Goal: Transaction & Acquisition: Book appointment/travel/reservation

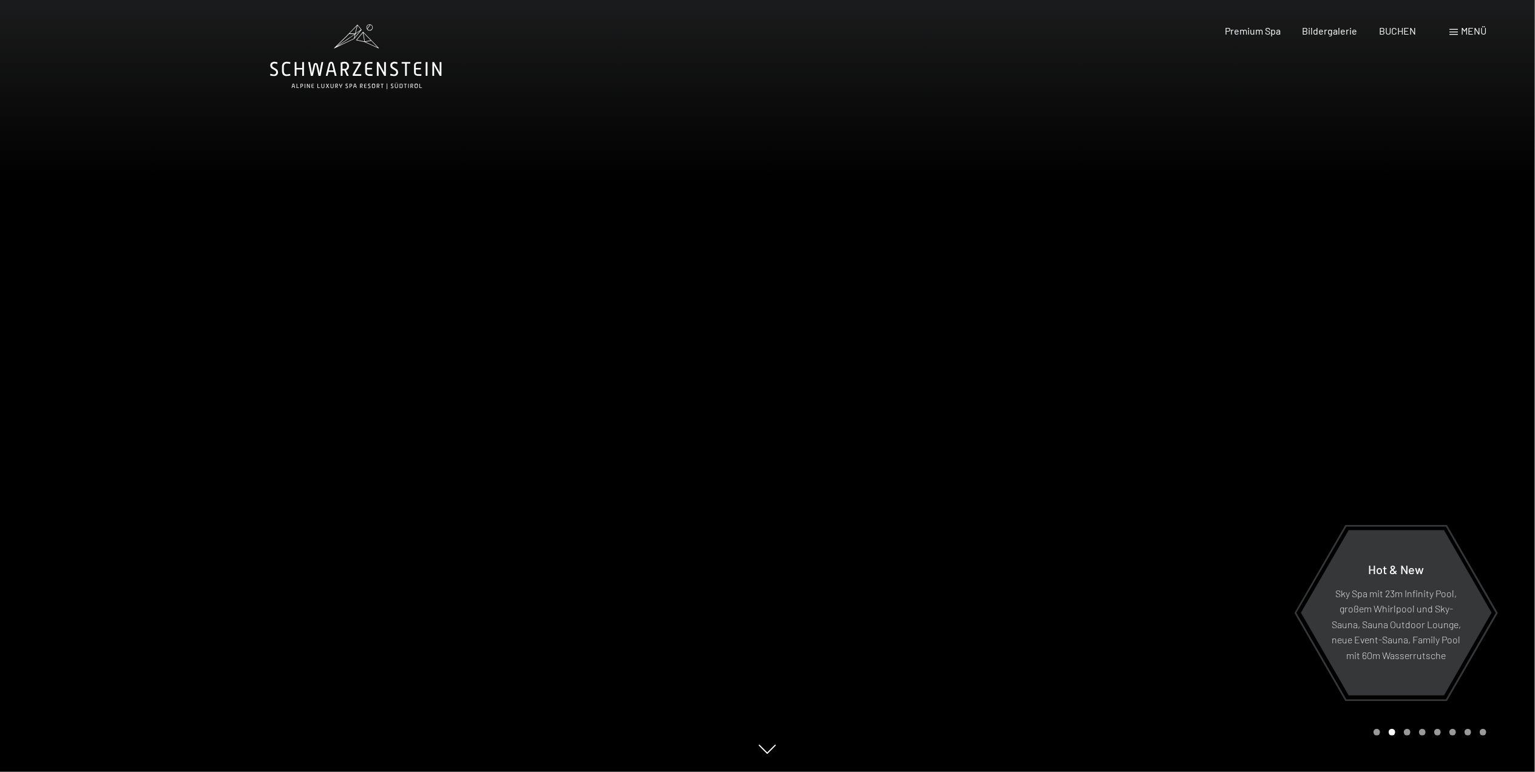
click at [1325, 387] on div at bounding box center [1152, 386] width 768 height 772
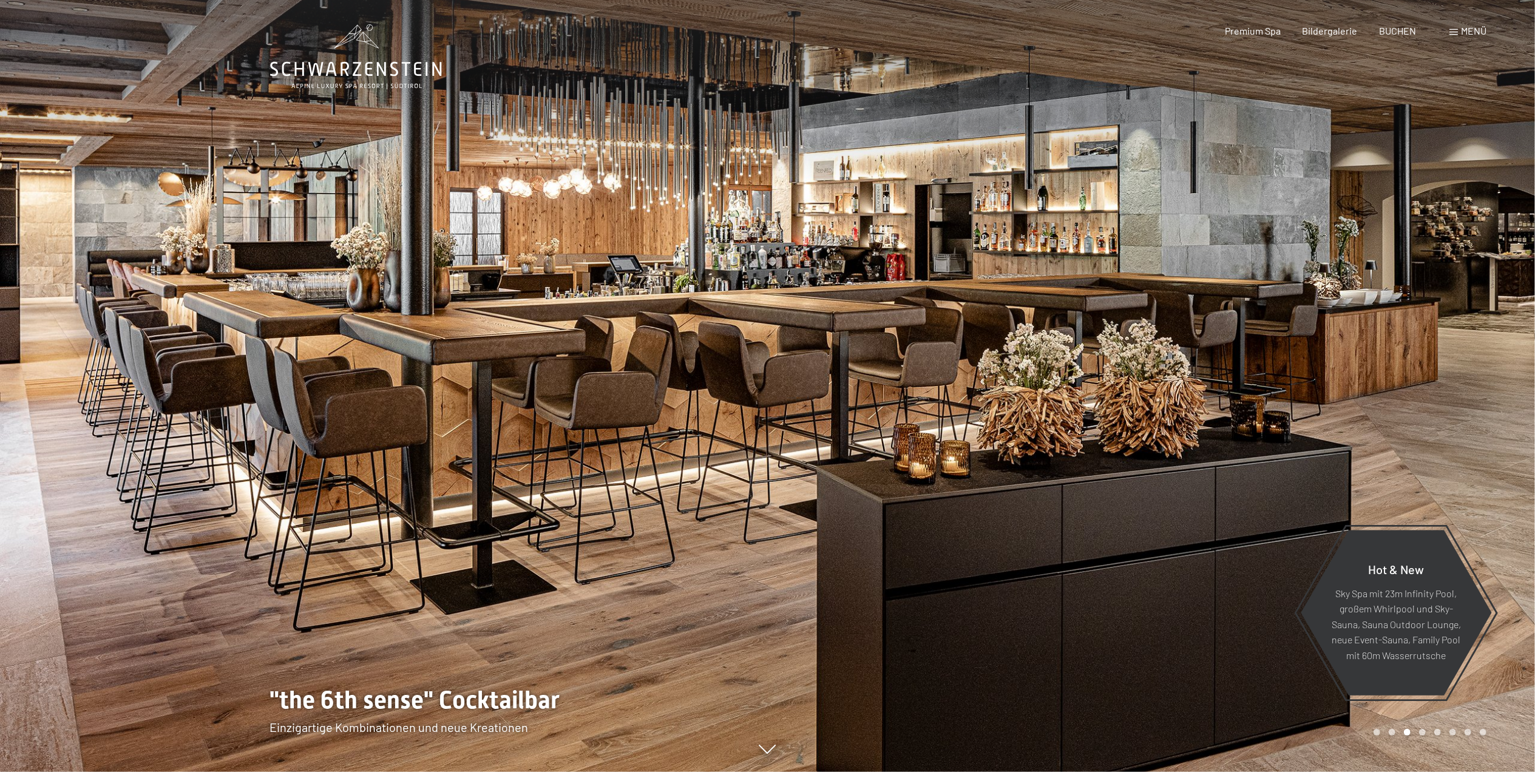
click at [1325, 387] on div at bounding box center [1152, 386] width 768 height 772
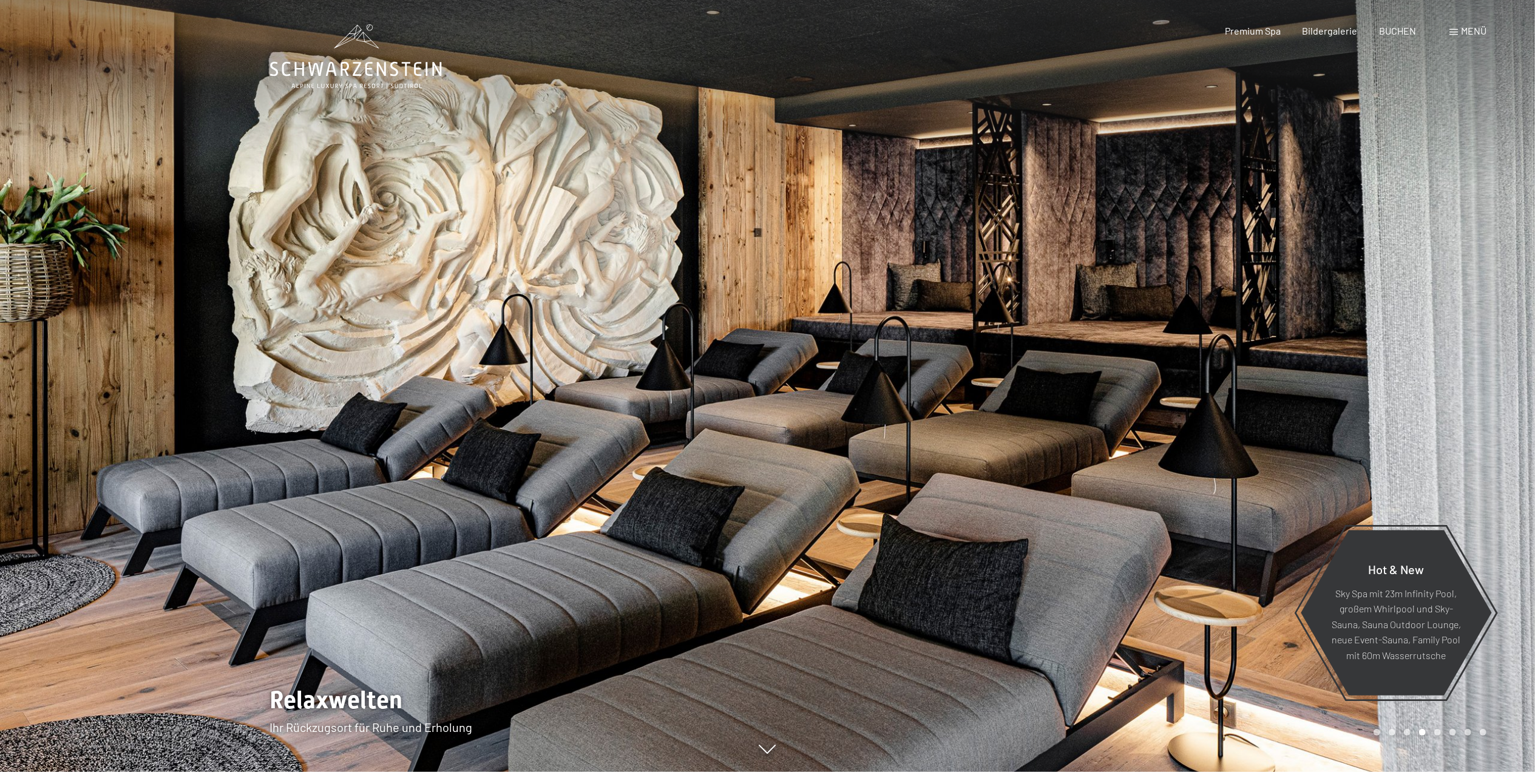
click at [1325, 387] on div at bounding box center [1152, 386] width 768 height 772
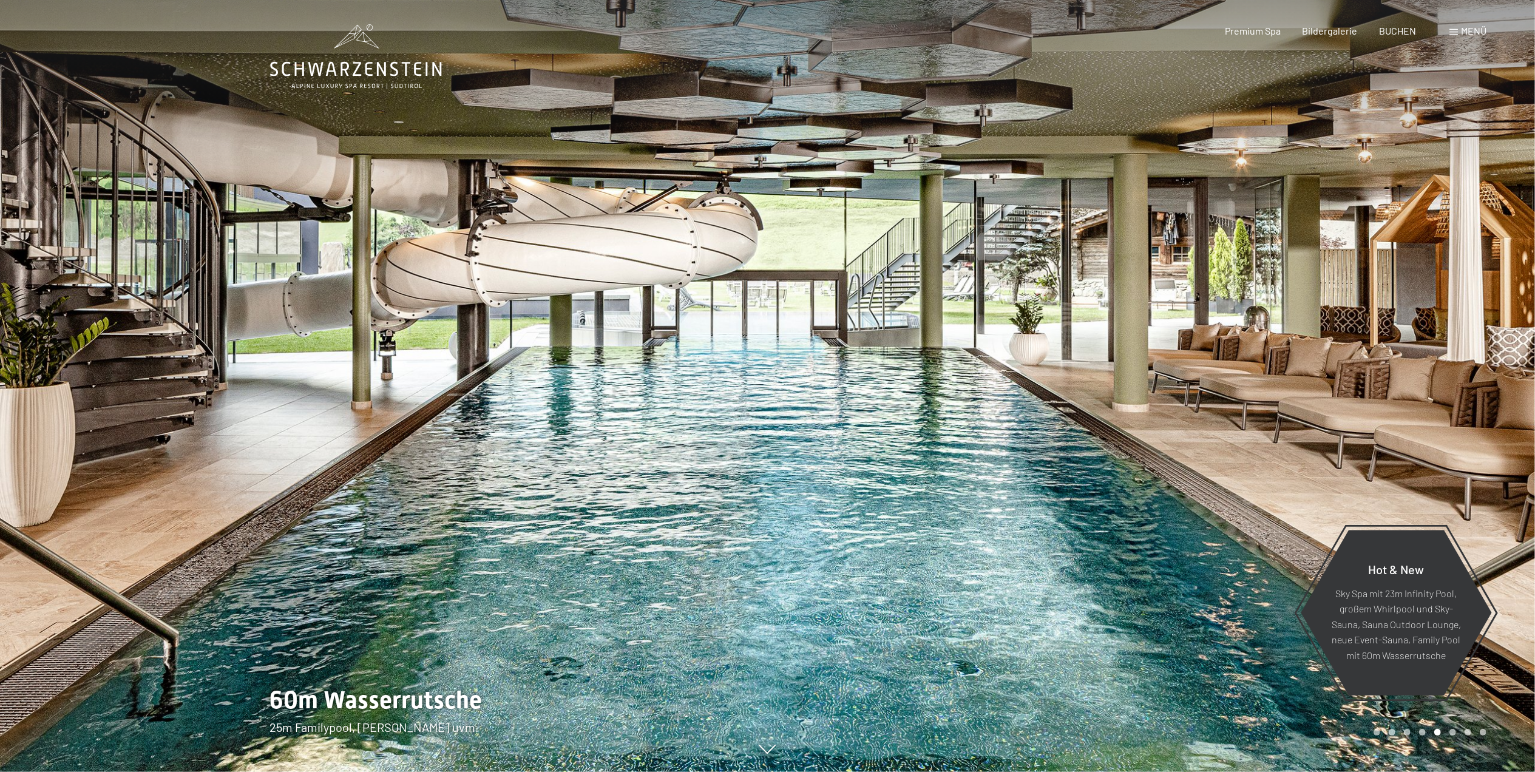
click at [1325, 387] on div at bounding box center [1152, 386] width 768 height 772
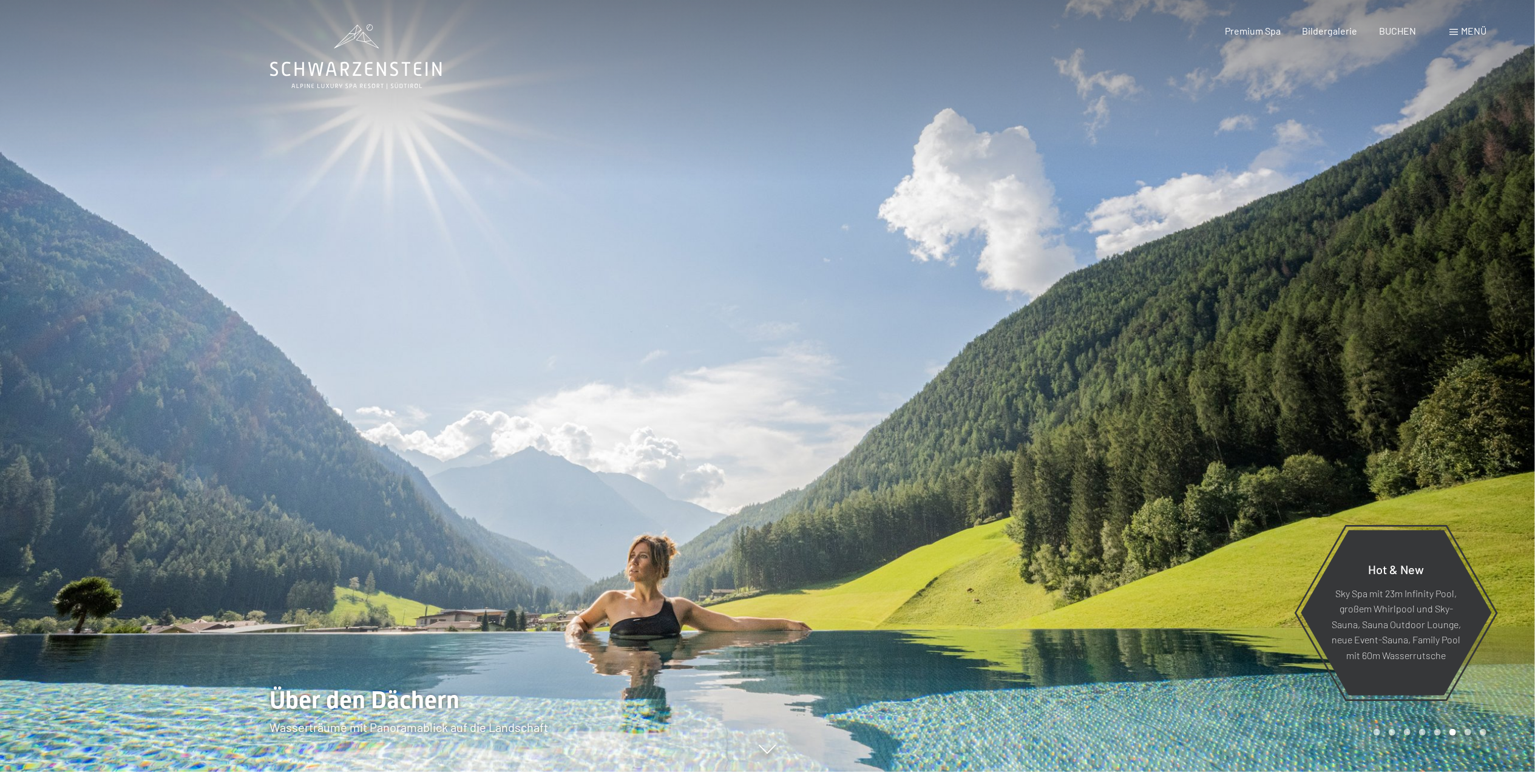
click at [1325, 387] on div at bounding box center [1152, 386] width 768 height 772
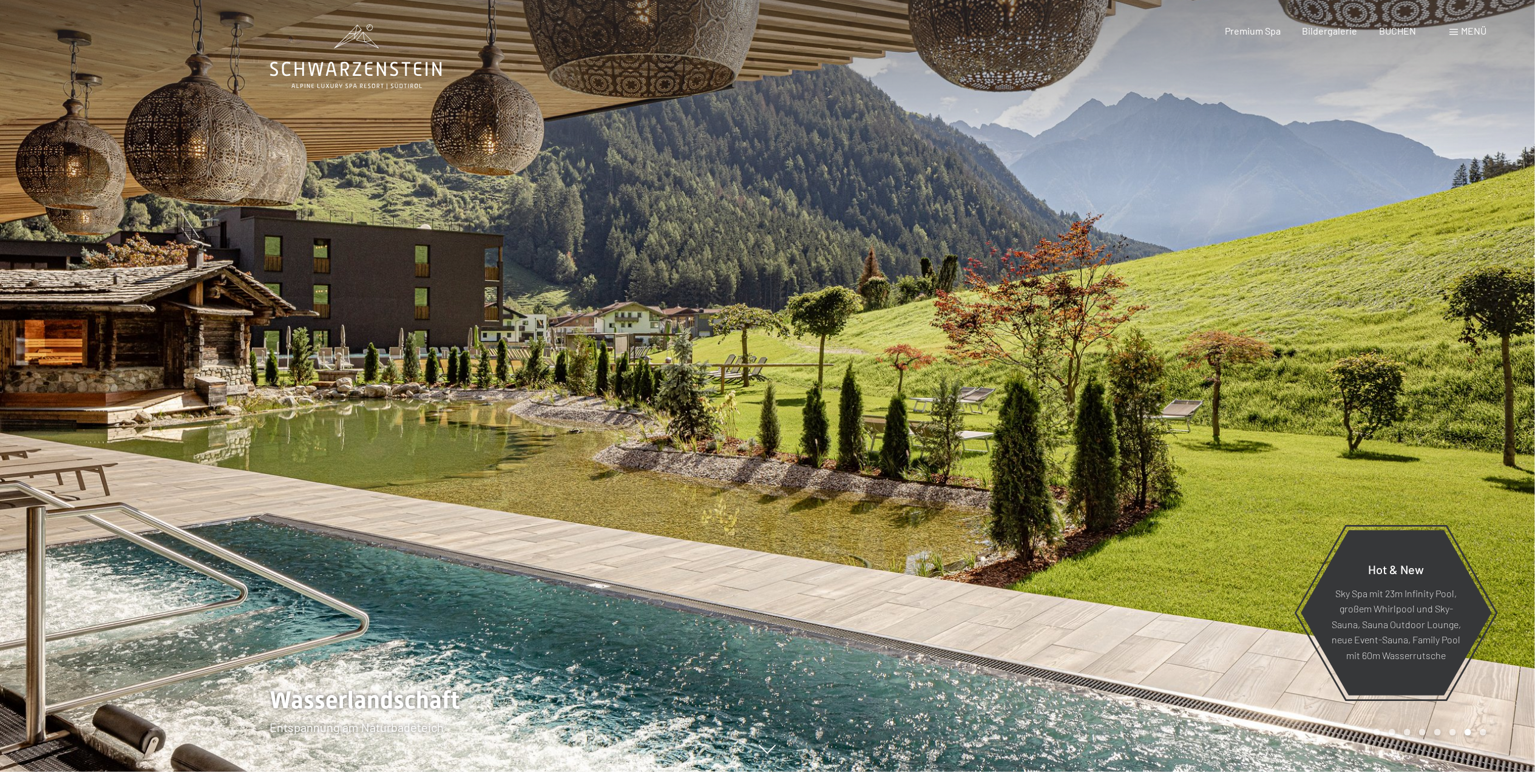
click at [1325, 387] on div at bounding box center [1152, 386] width 768 height 772
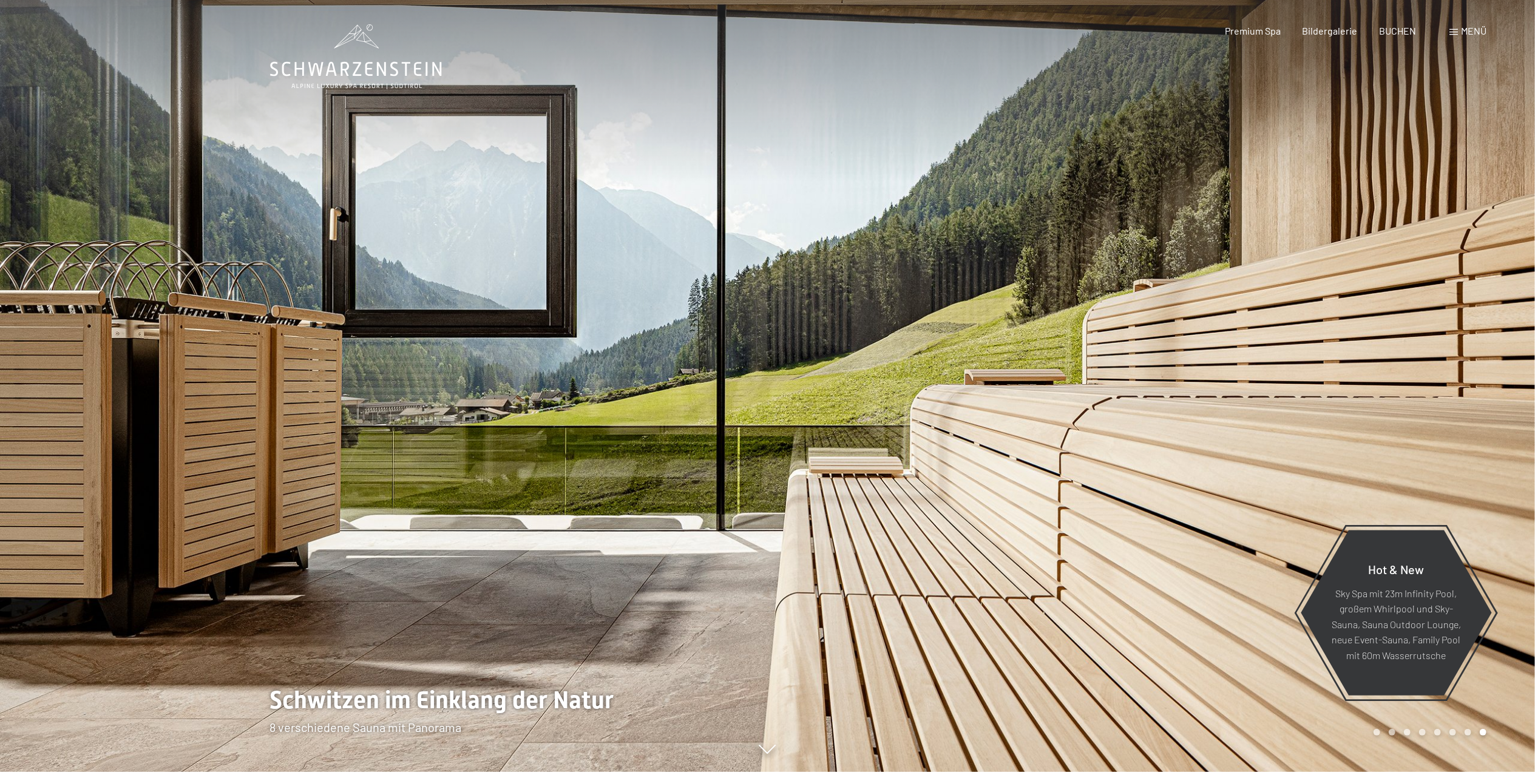
click at [1325, 387] on div at bounding box center [1152, 386] width 768 height 772
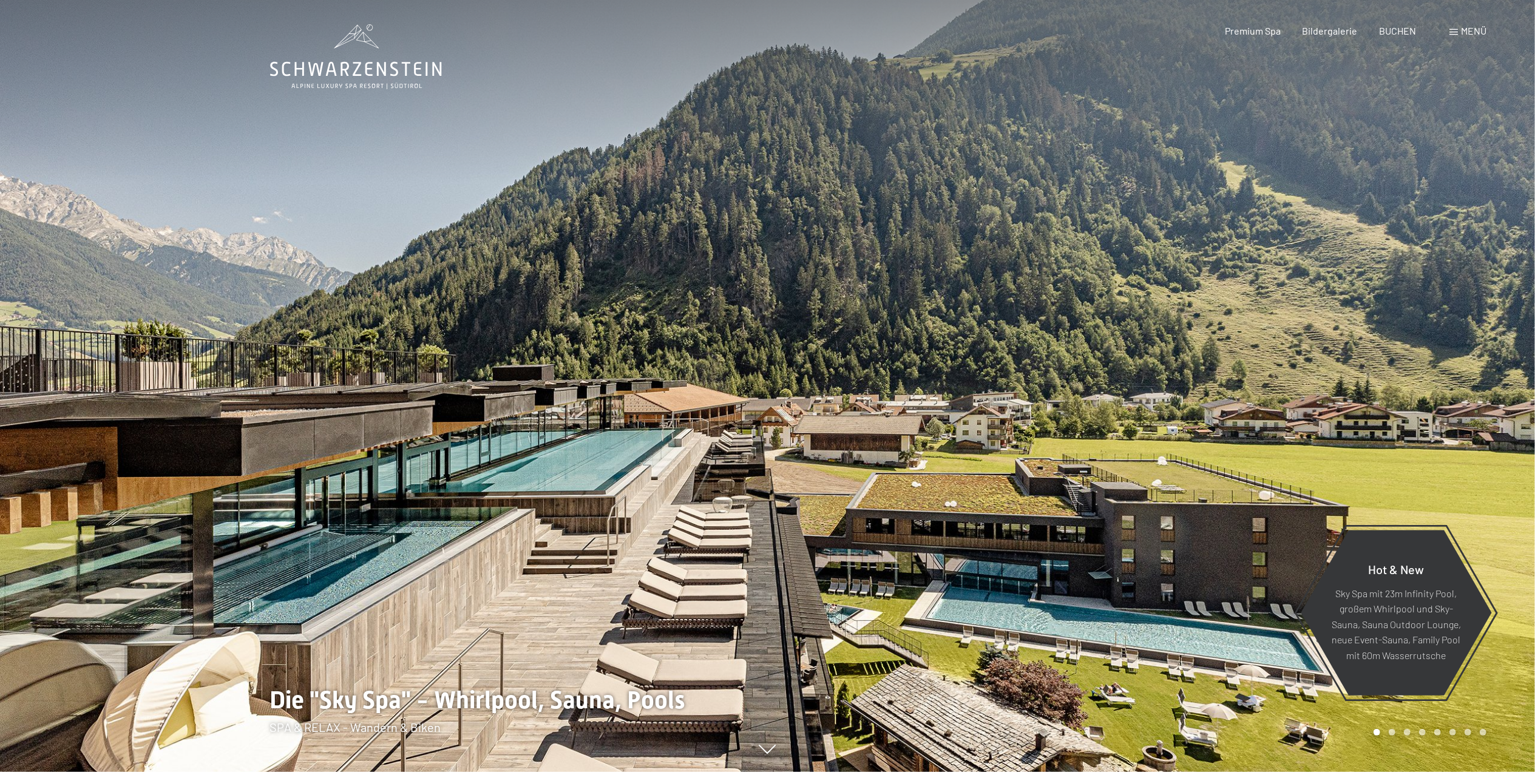
click at [1325, 387] on div at bounding box center [1152, 386] width 768 height 772
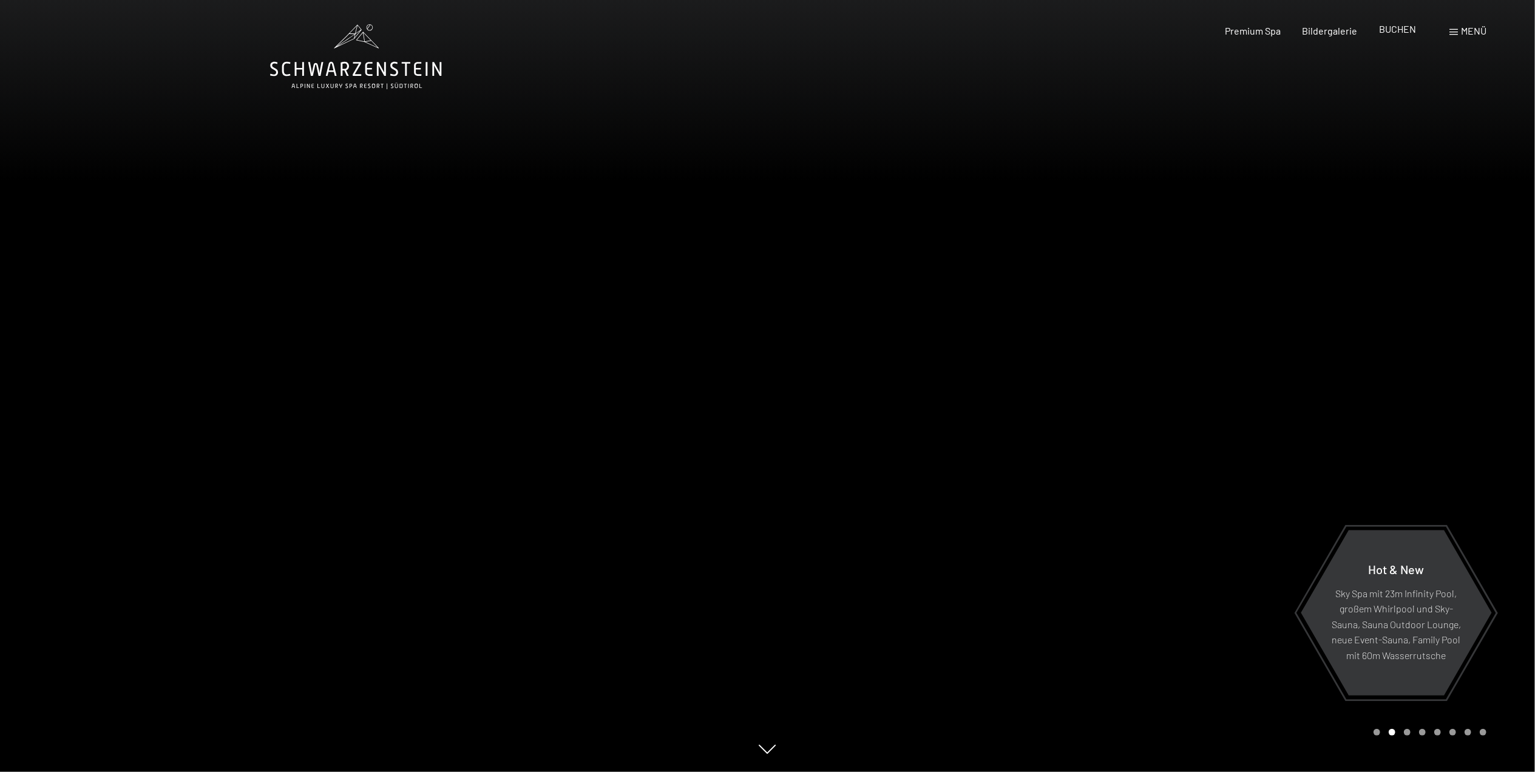
click at [1399, 32] on span "BUCHEN" at bounding box center [1397, 29] width 37 height 12
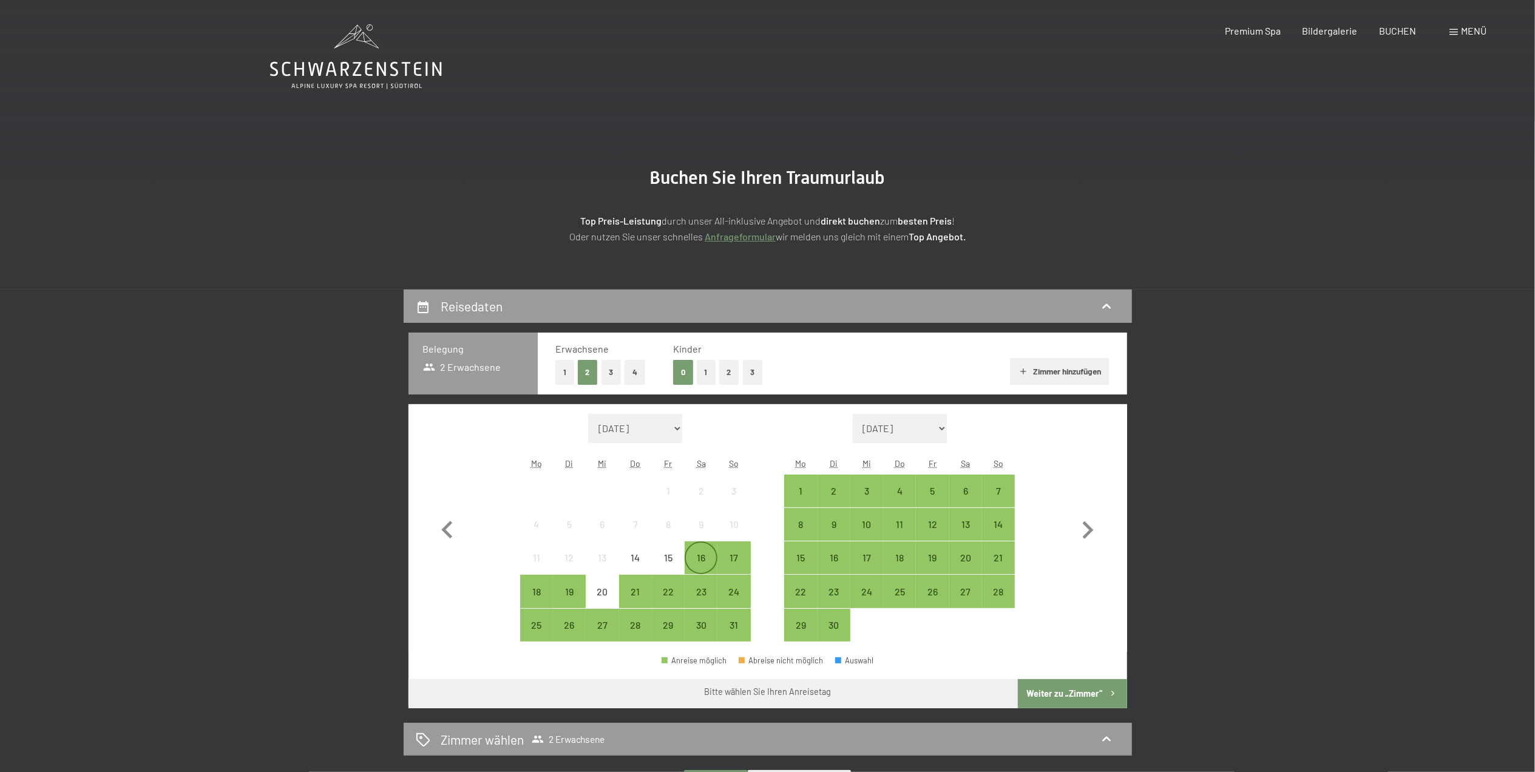
click at [699, 560] on div "16" at bounding box center [701, 568] width 30 height 30
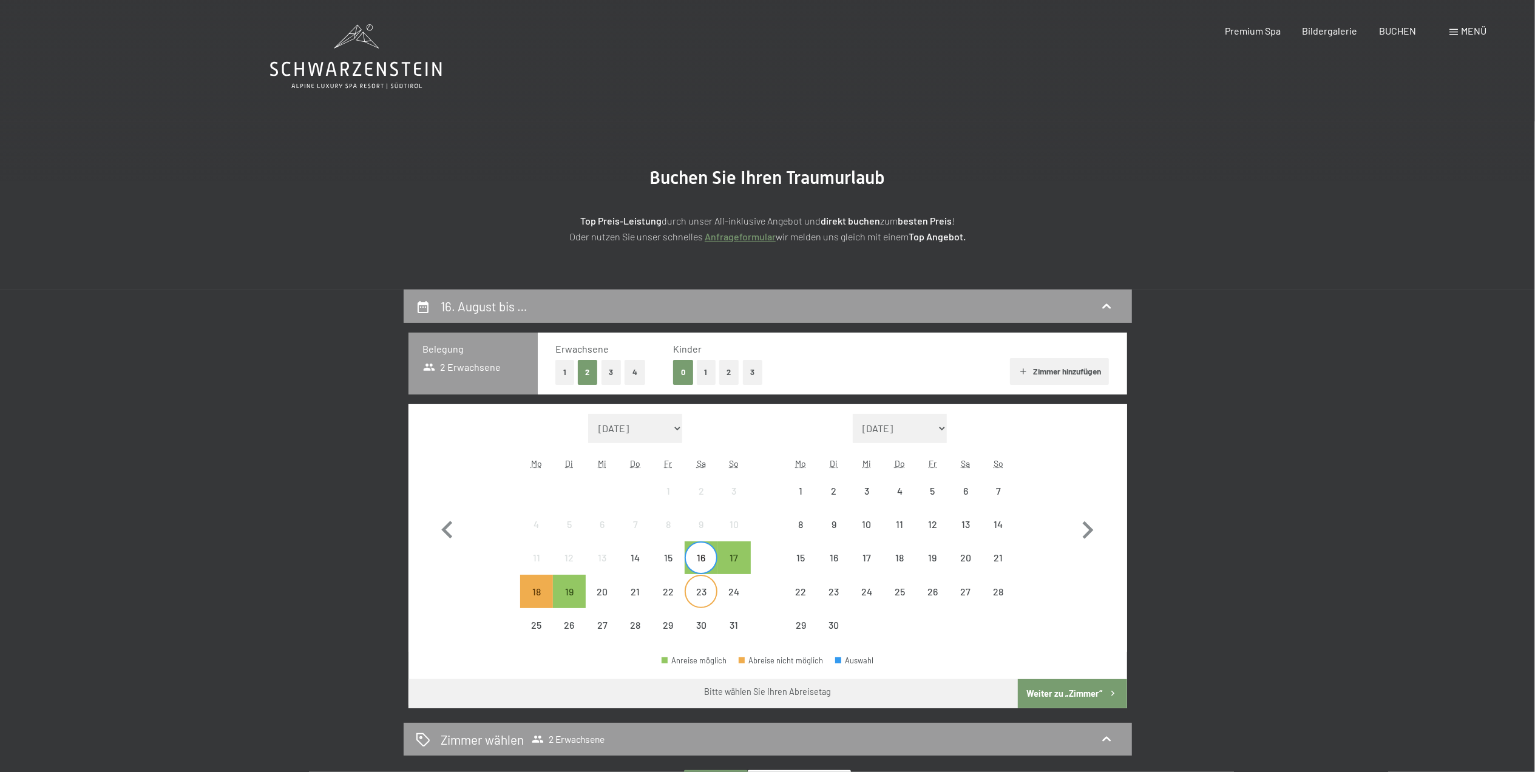
click at [704, 595] on div "23" at bounding box center [701, 602] width 30 height 30
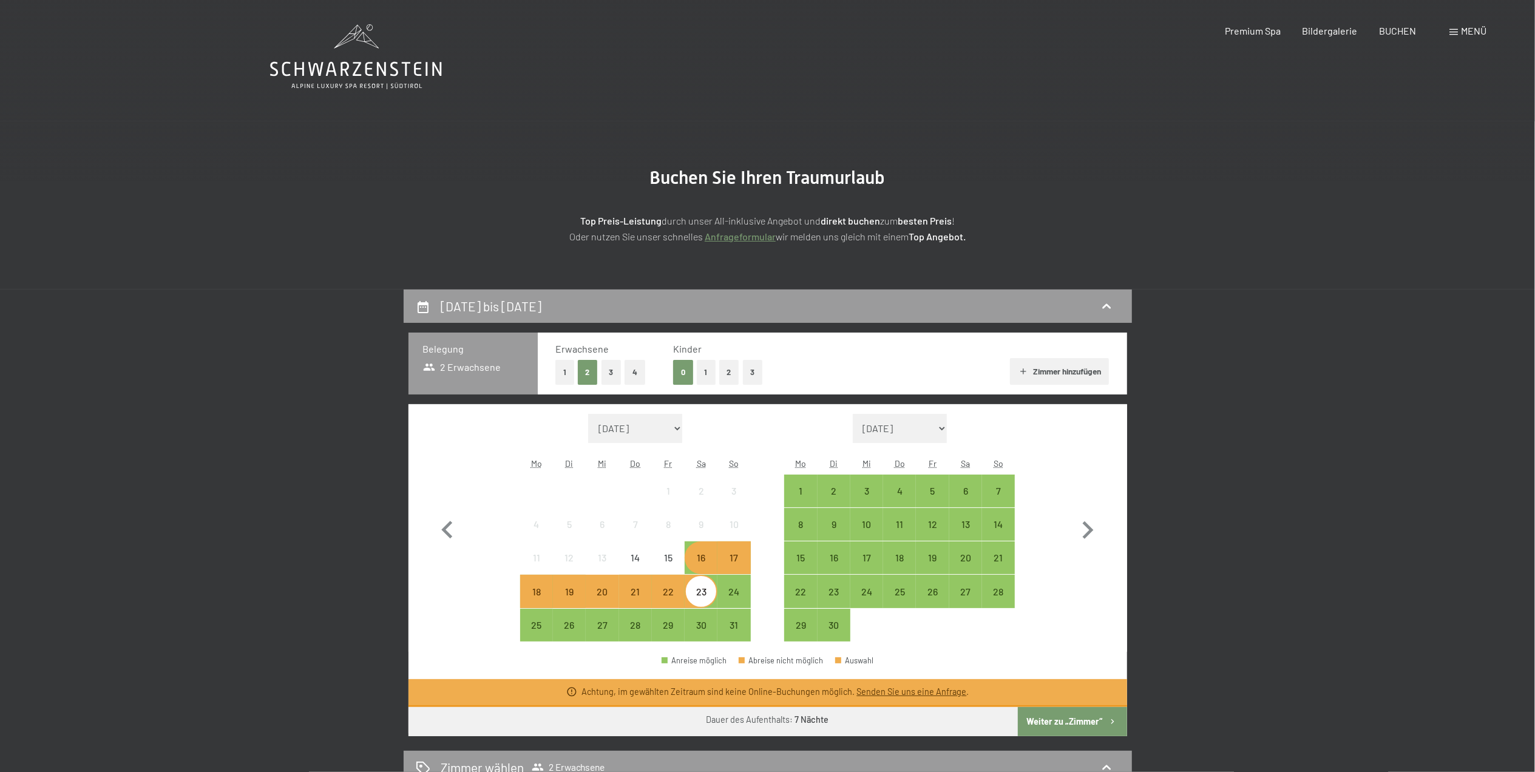
click at [698, 598] on div "23" at bounding box center [701, 602] width 30 height 30
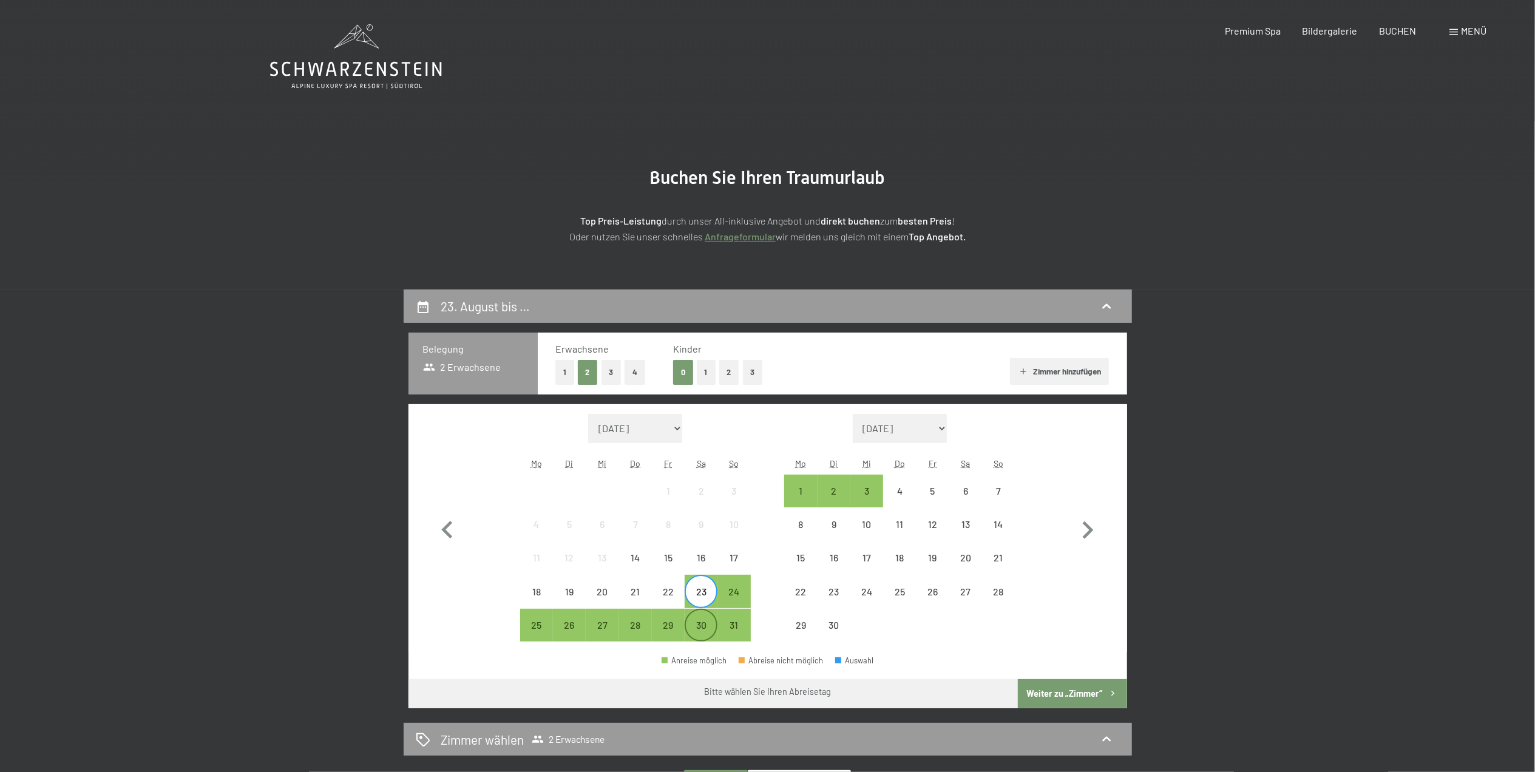
click at [699, 629] on div "30" at bounding box center [701, 635] width 30 height 30
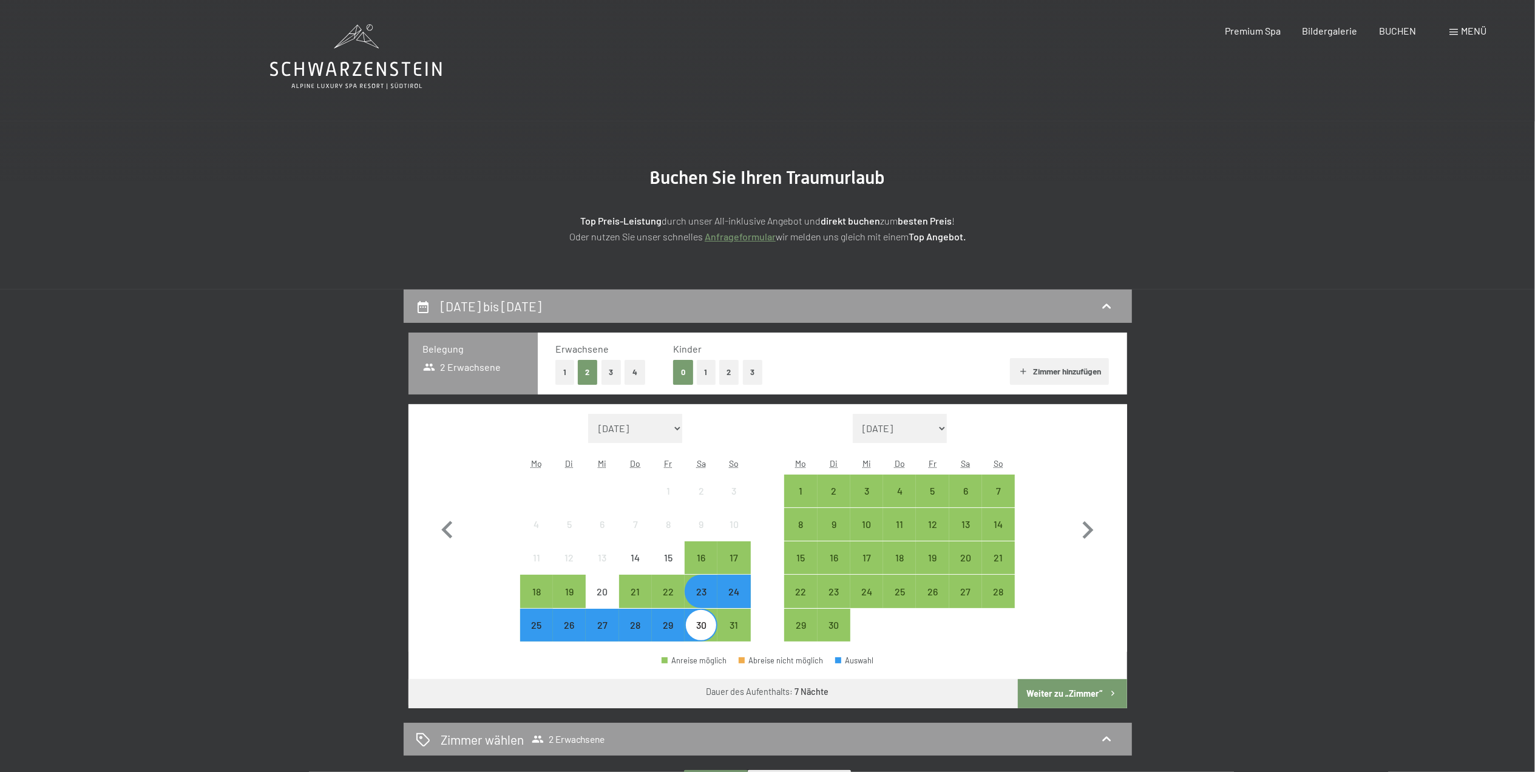
click at [1066, 689] on button "Weiter zu „Zimmer“" at bounding box center [1072, 693] width 109 height 29
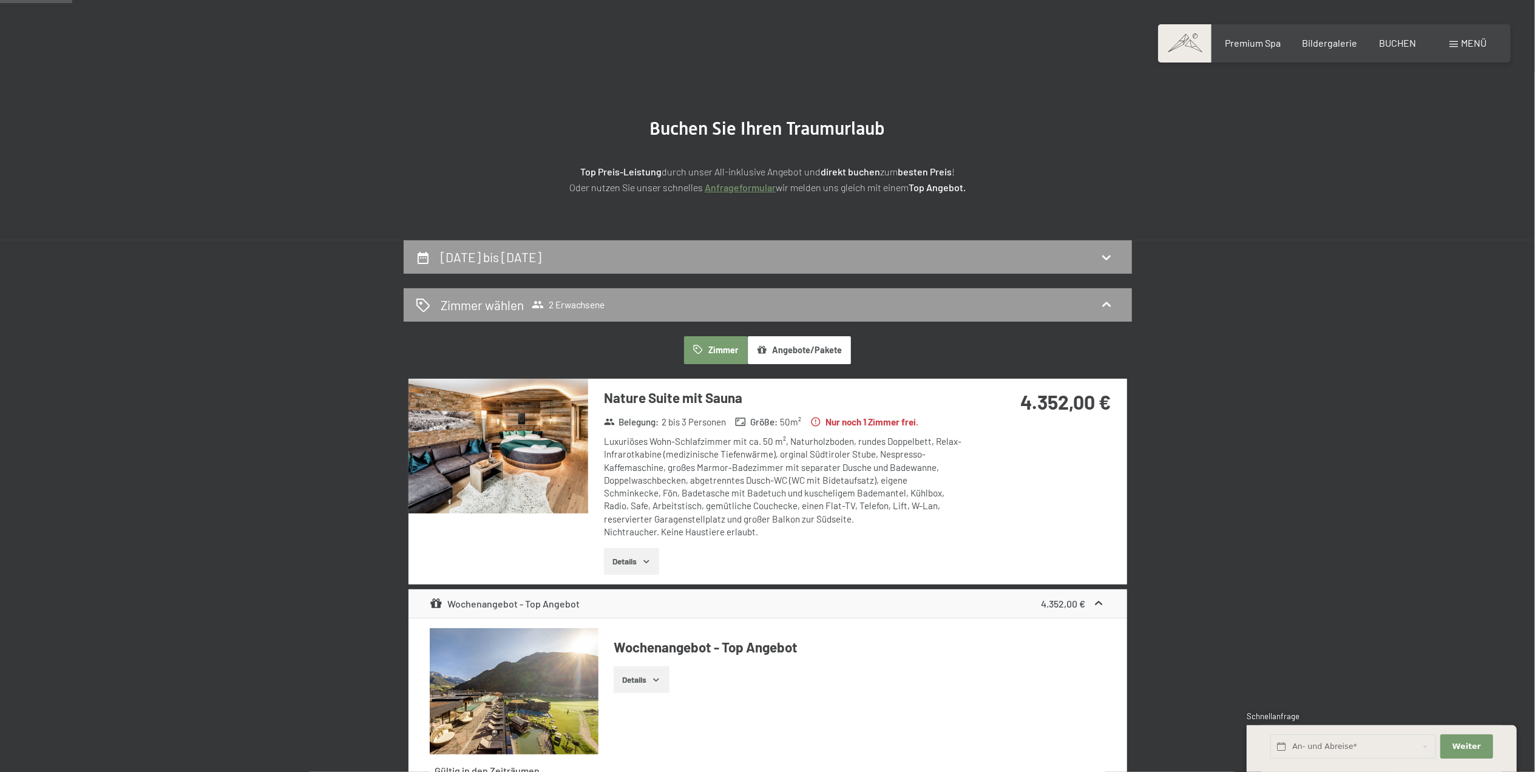
scroll to position [47, 0]
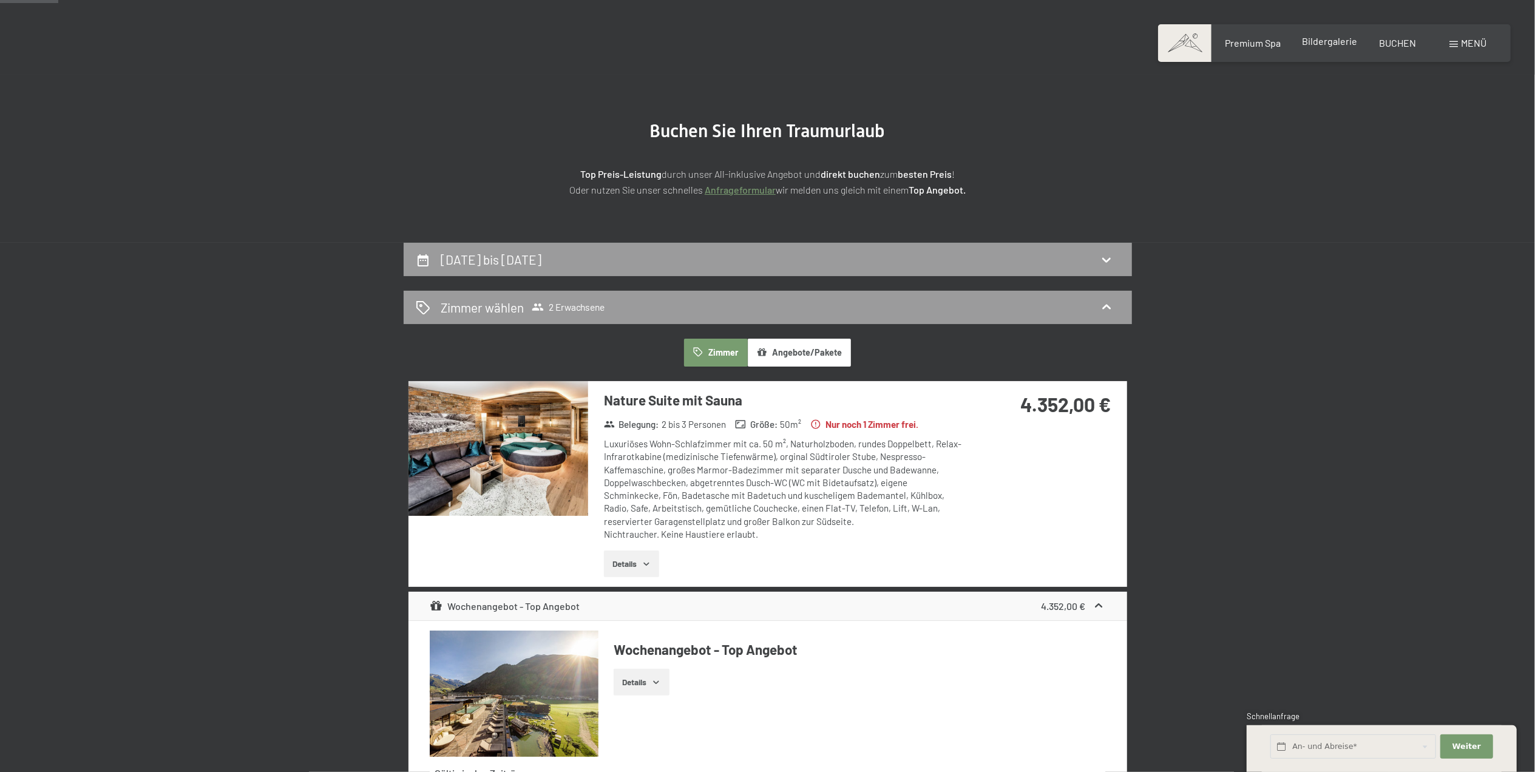
click at [1335, 44] on span "Bildergalerie" at bounding box center [1329, 41] width 55 height 12
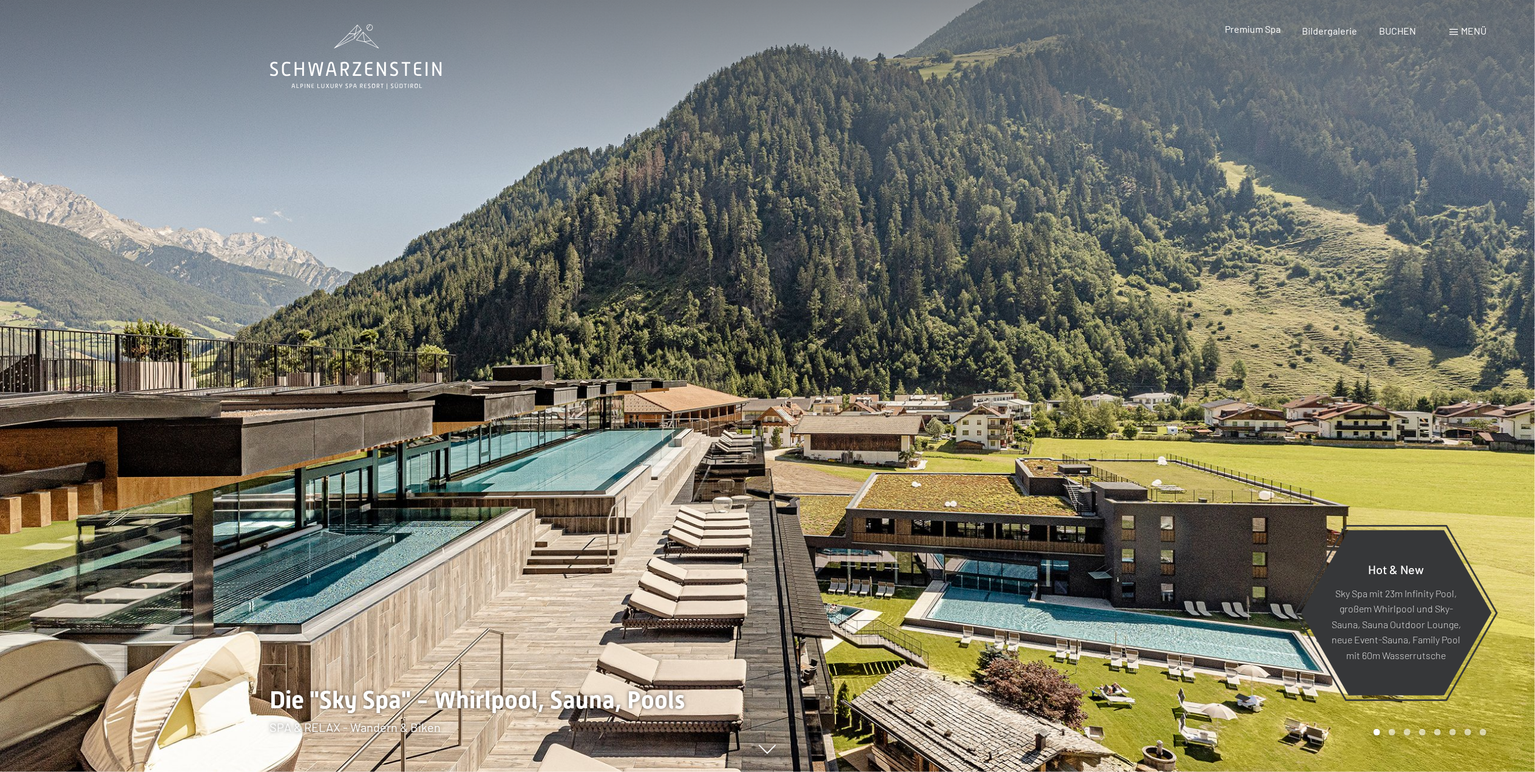
click at [1251, 32] on span "Premium Spa" at bounding box center [1253, 29] width 56 height 12
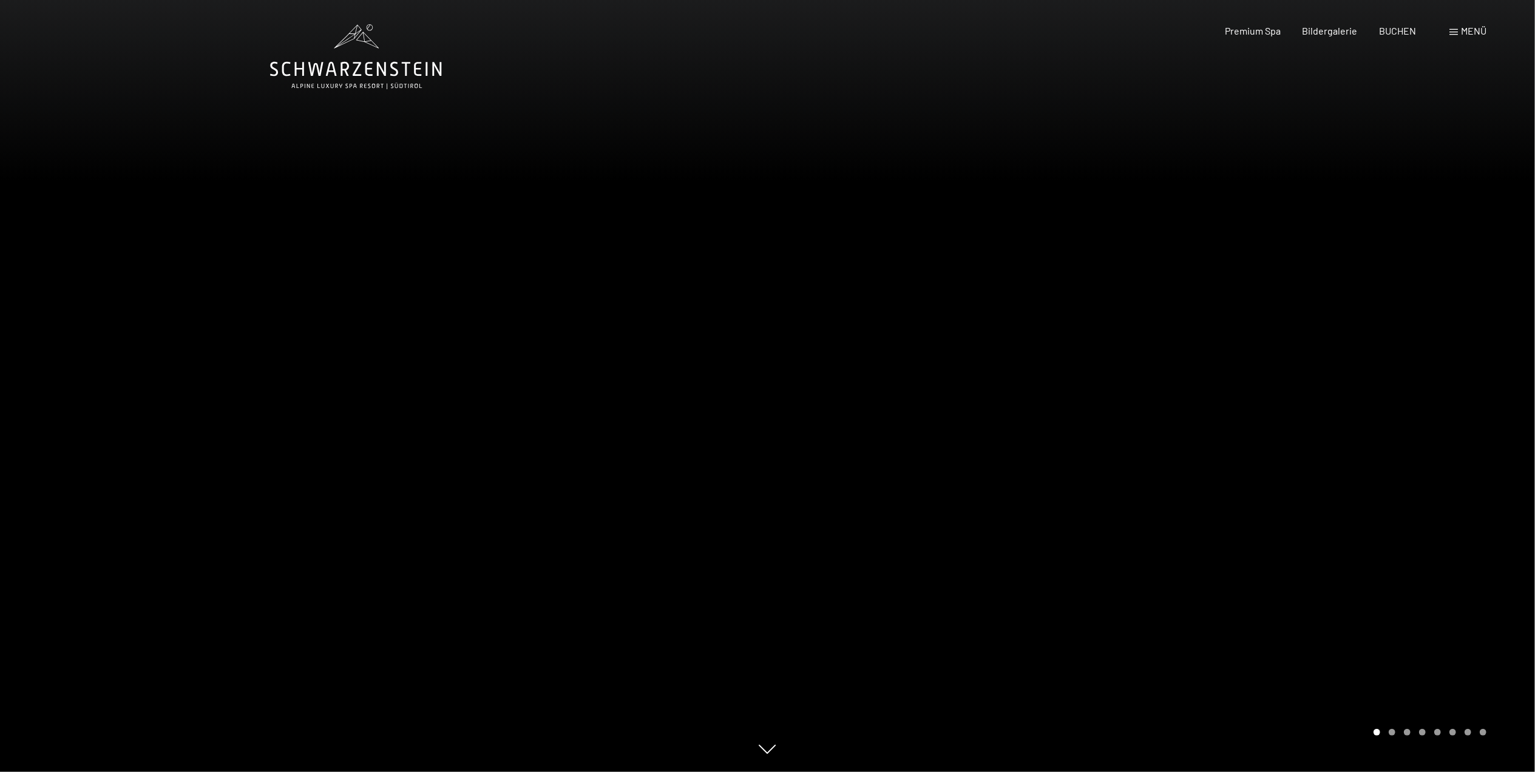
click at [1469, 35] on span "Menü" at bounding box center [1473, 31] width 25 height 12
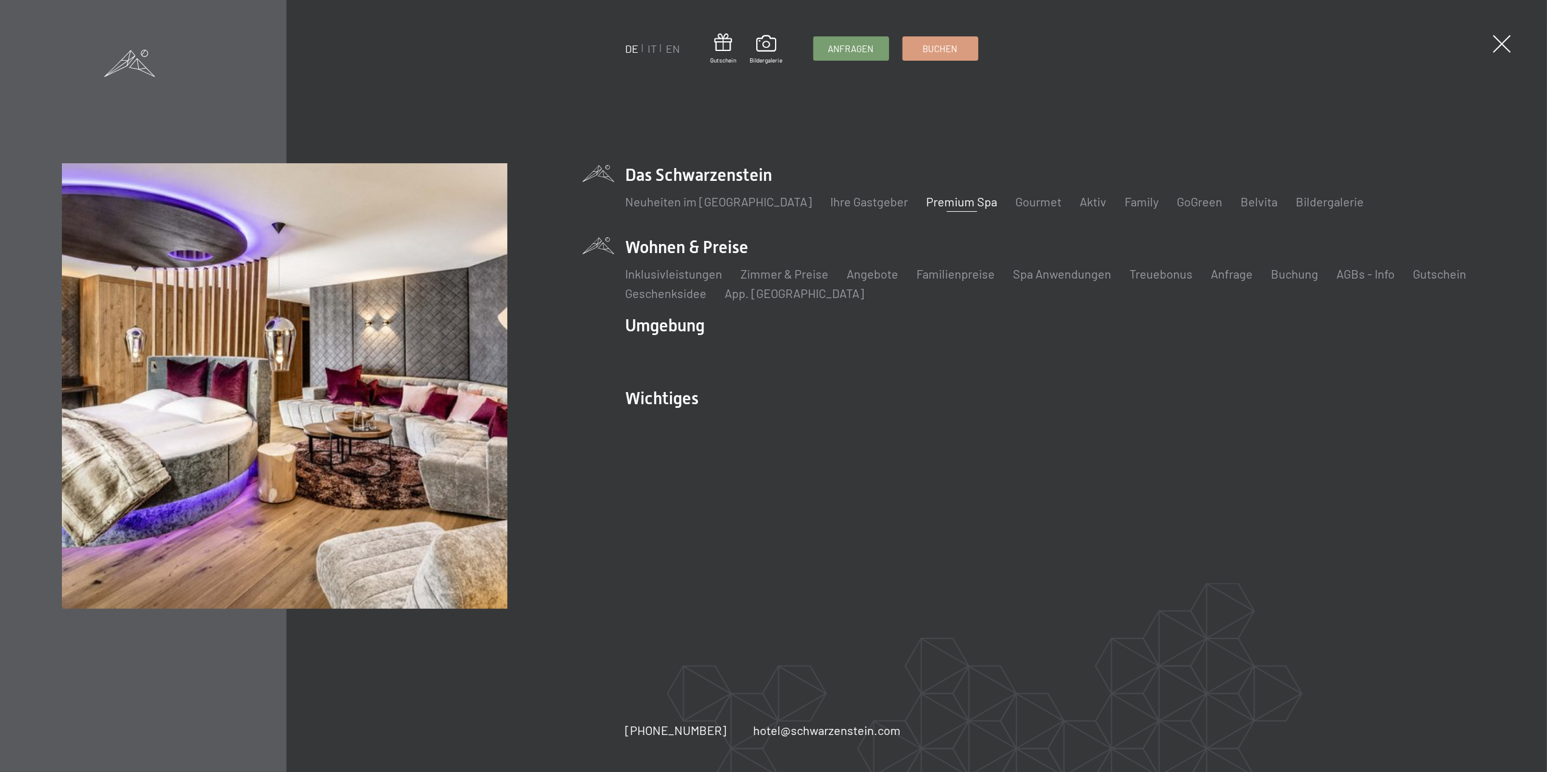
click at [691, 248] on li "Wohnen & Preise Inklusivleistungen Zimmer & Preise Liste Angebote Liste Familie…" at bounding box center [1055, 268] width 859 height 66
click at [671, 272] on link "Inklusivleistungen" at bounding box center [674, 273] width 97 height 15
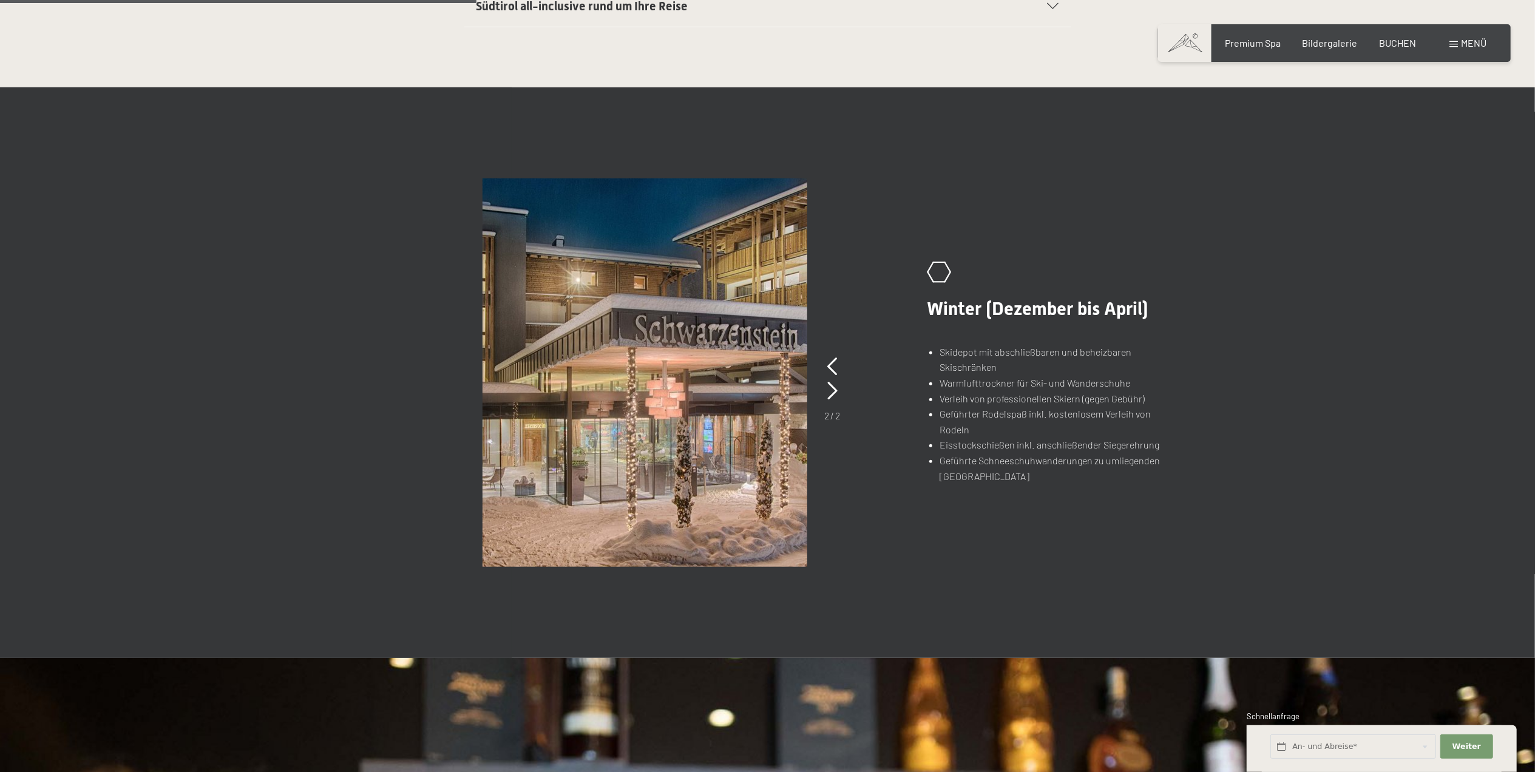
scroll to position [809, 0]
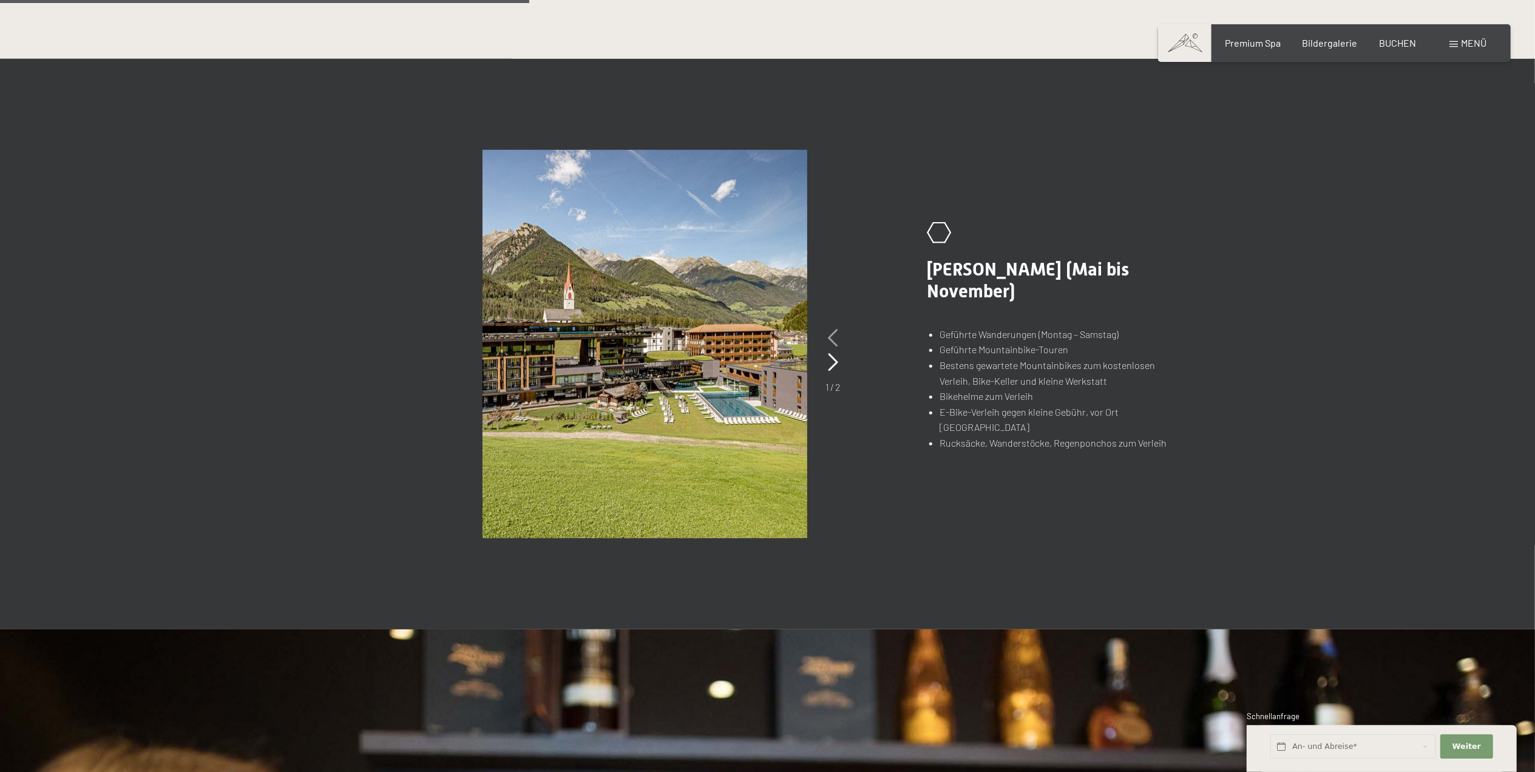
click at [833, 342] on icon at bounding box center [833, 338] width 10 height 18
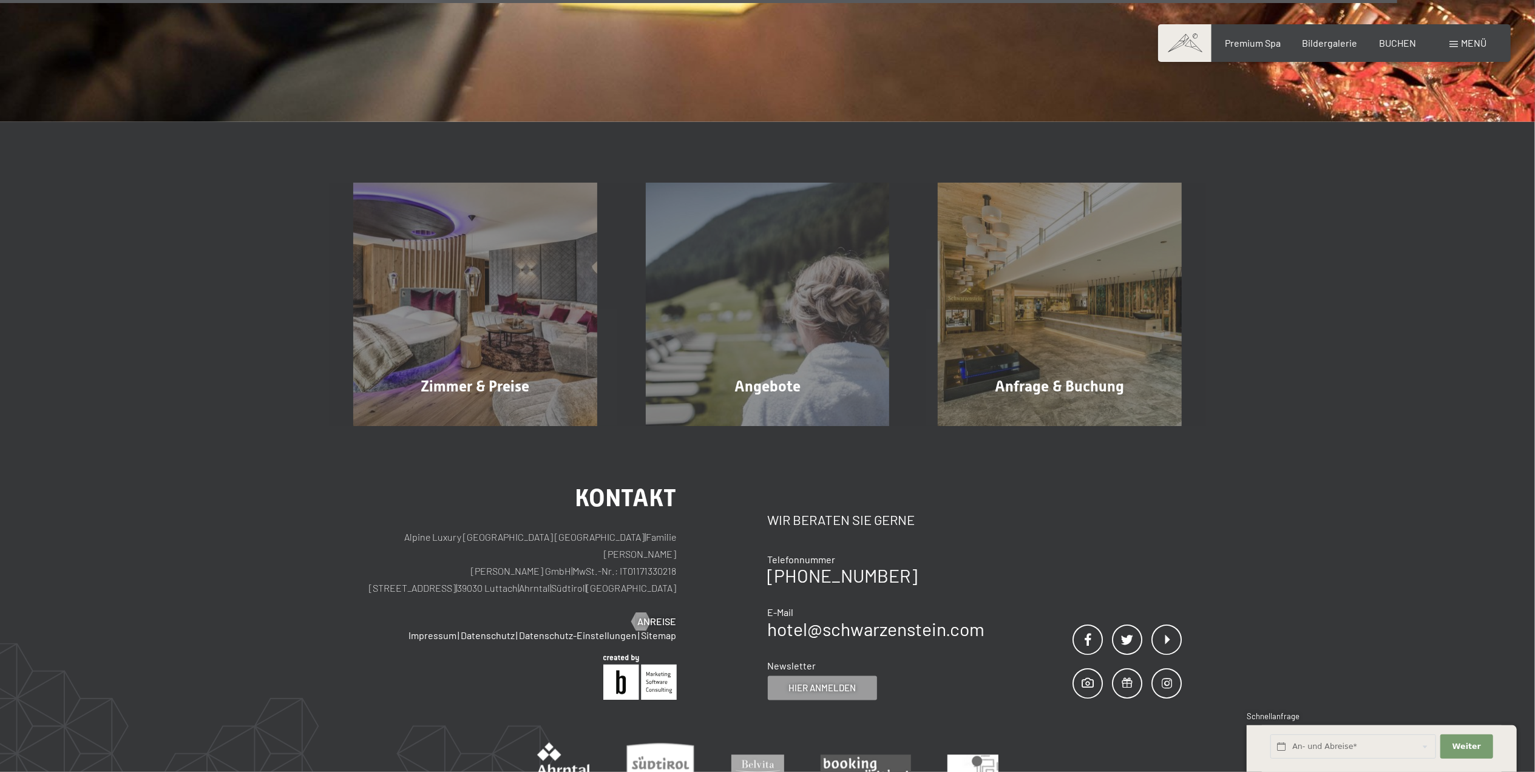
scroll to position [2185, 0]
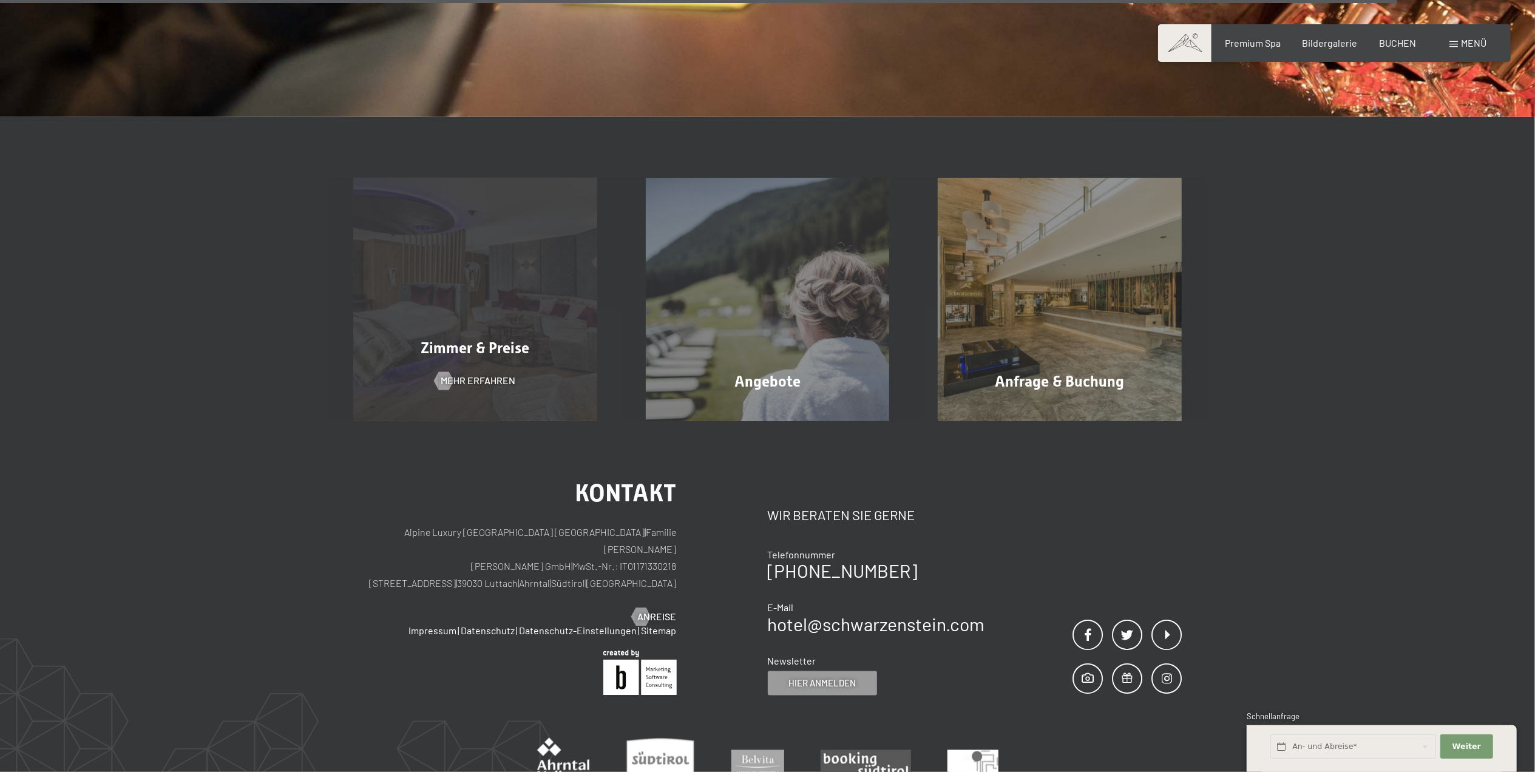
click at [476, 350] on span "Zimmer & Preise" at bounding box center [475, 349] width 109 height 18
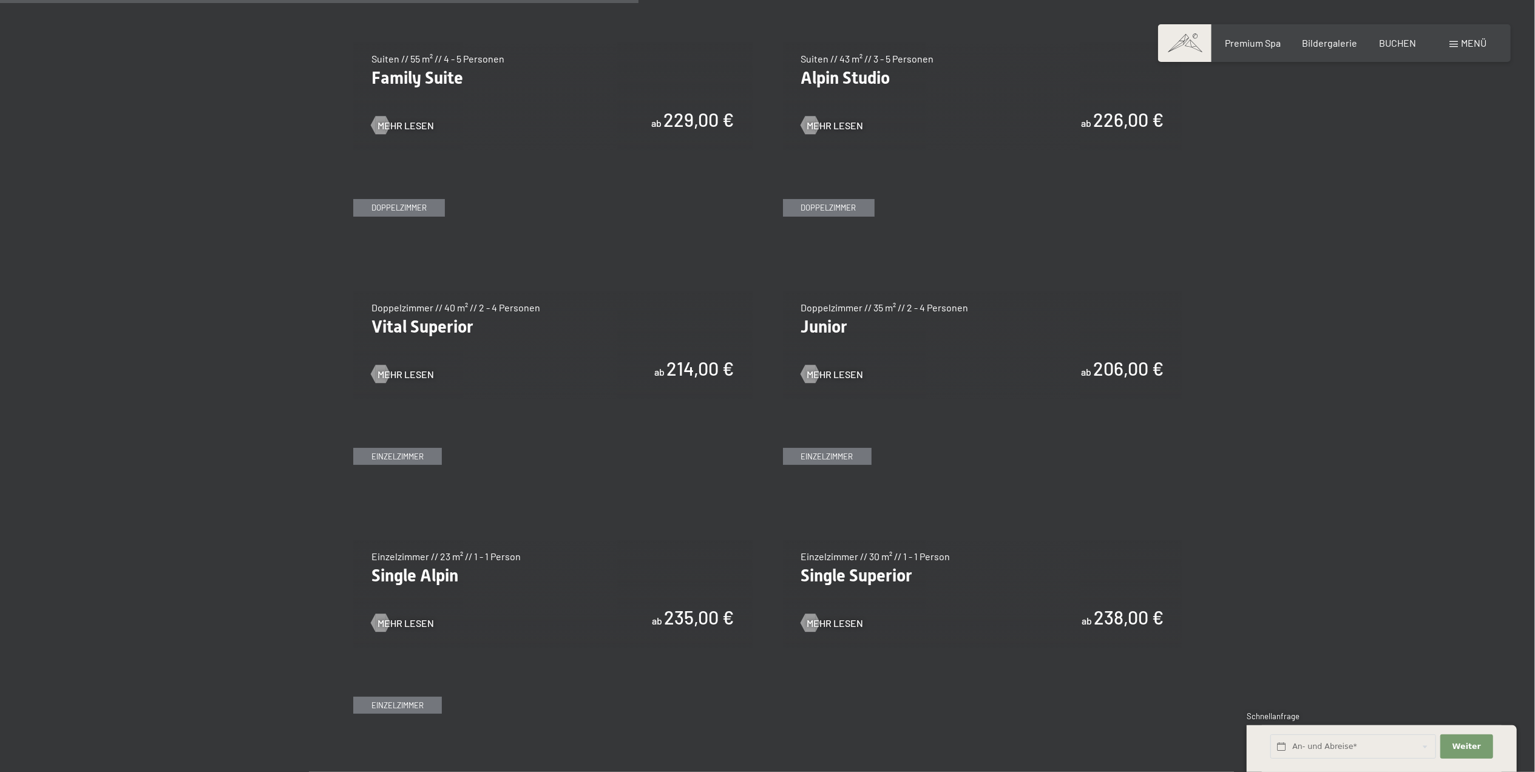
scroll to position [1618, 0]
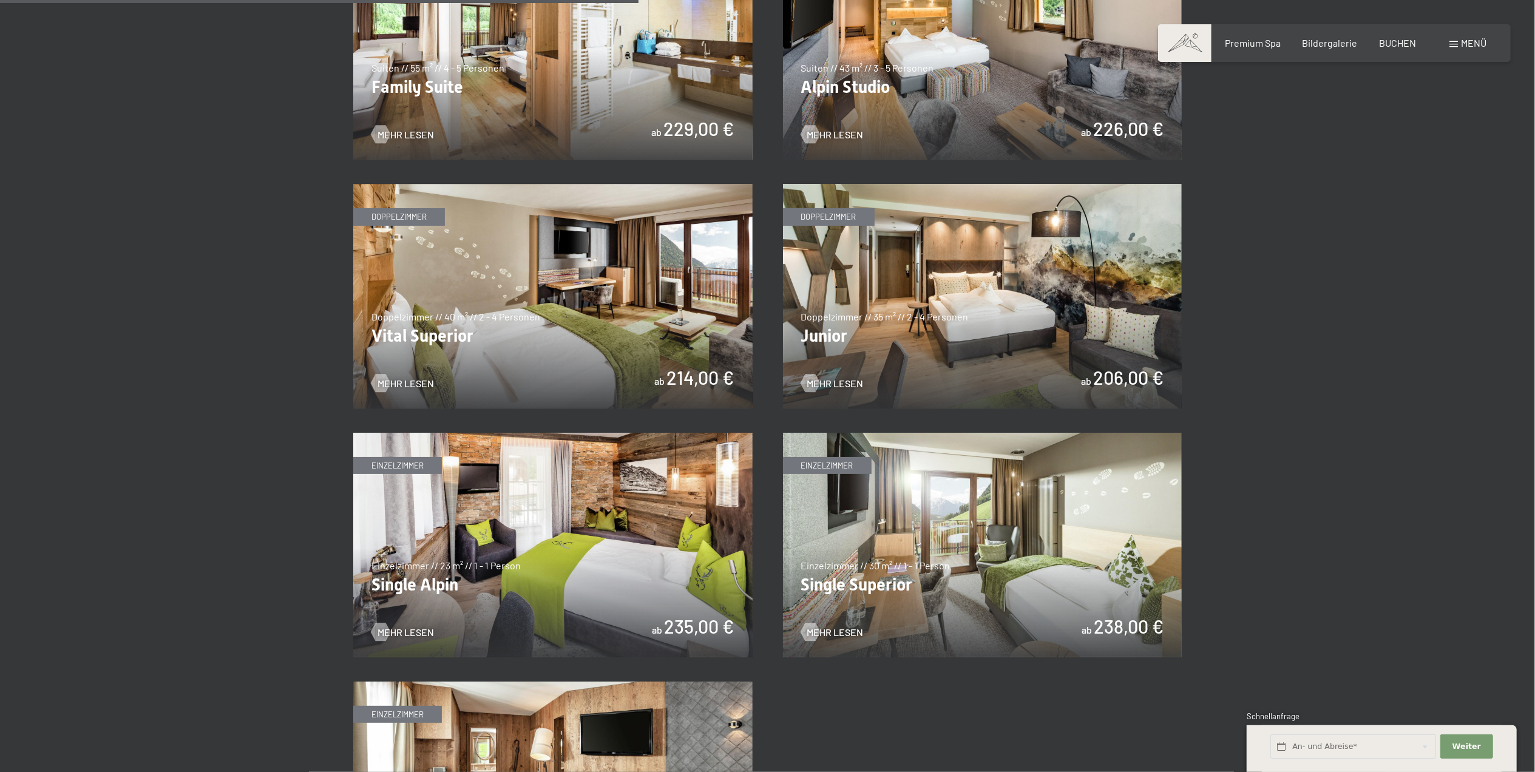
click at [984, 345] on img at bounding box center [982, 296] width 399 height 225
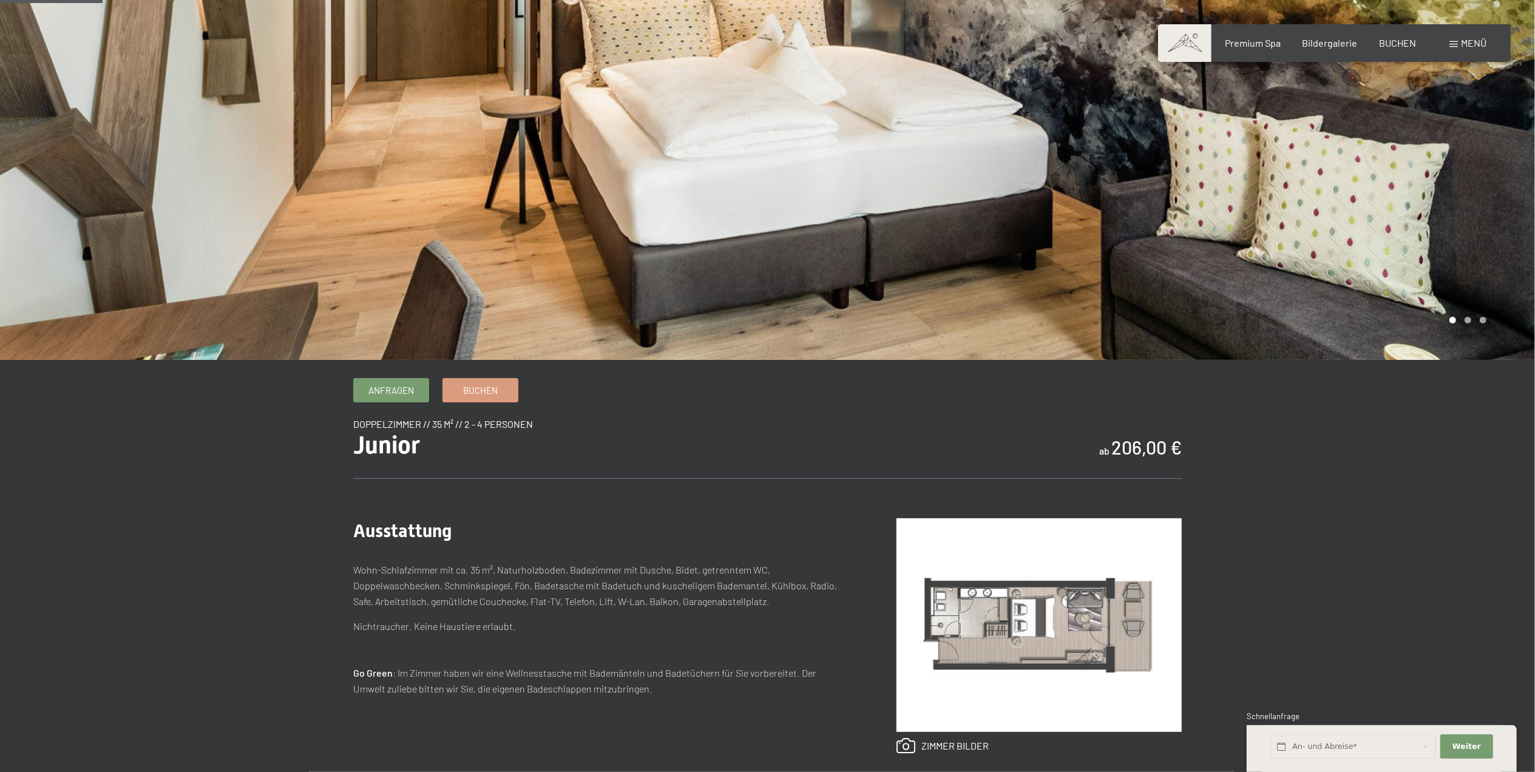
scroll to position [243, 0]
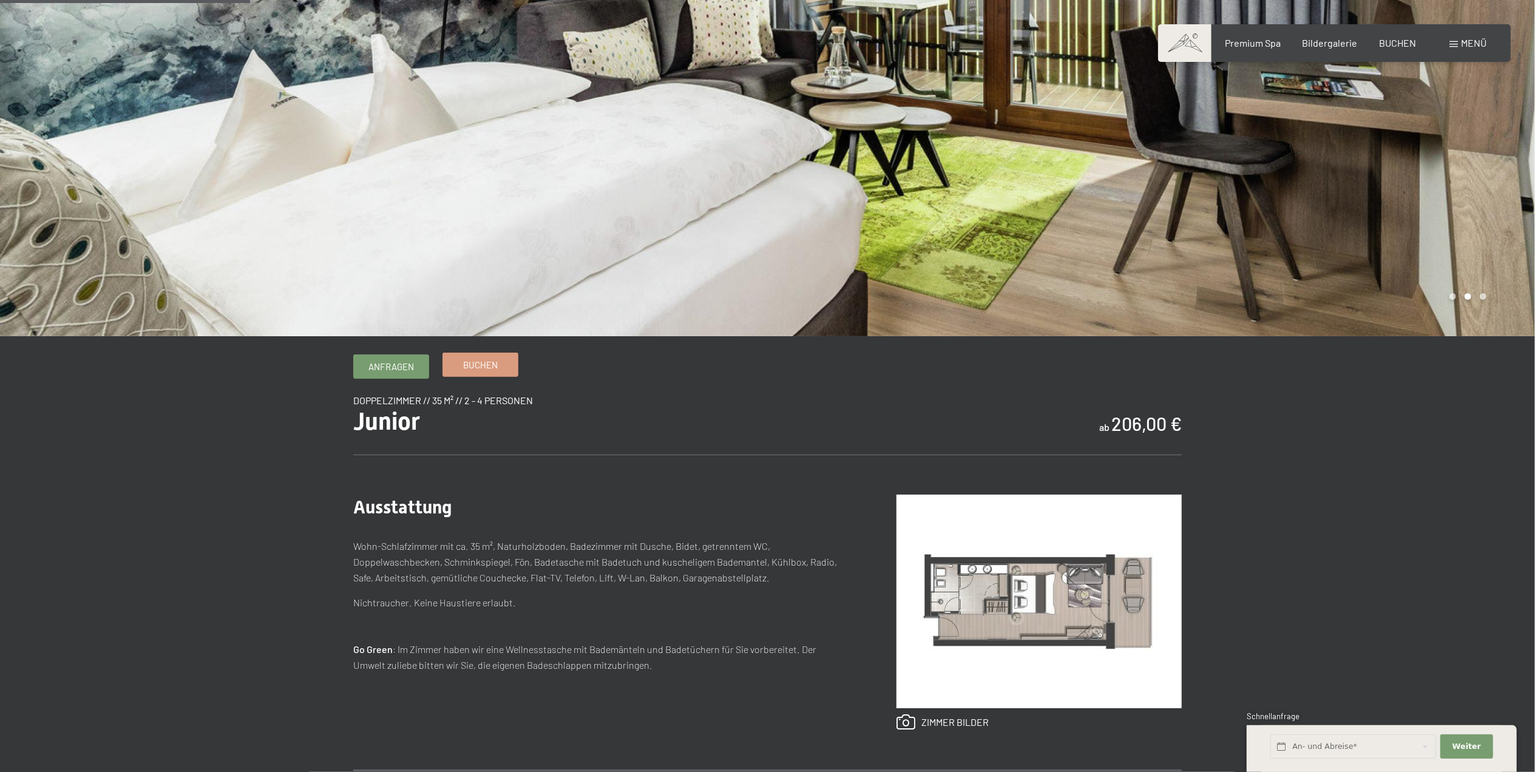
click at [491, 362] on span "Buchen" at bounding box center [480, 365] width 35 height 13
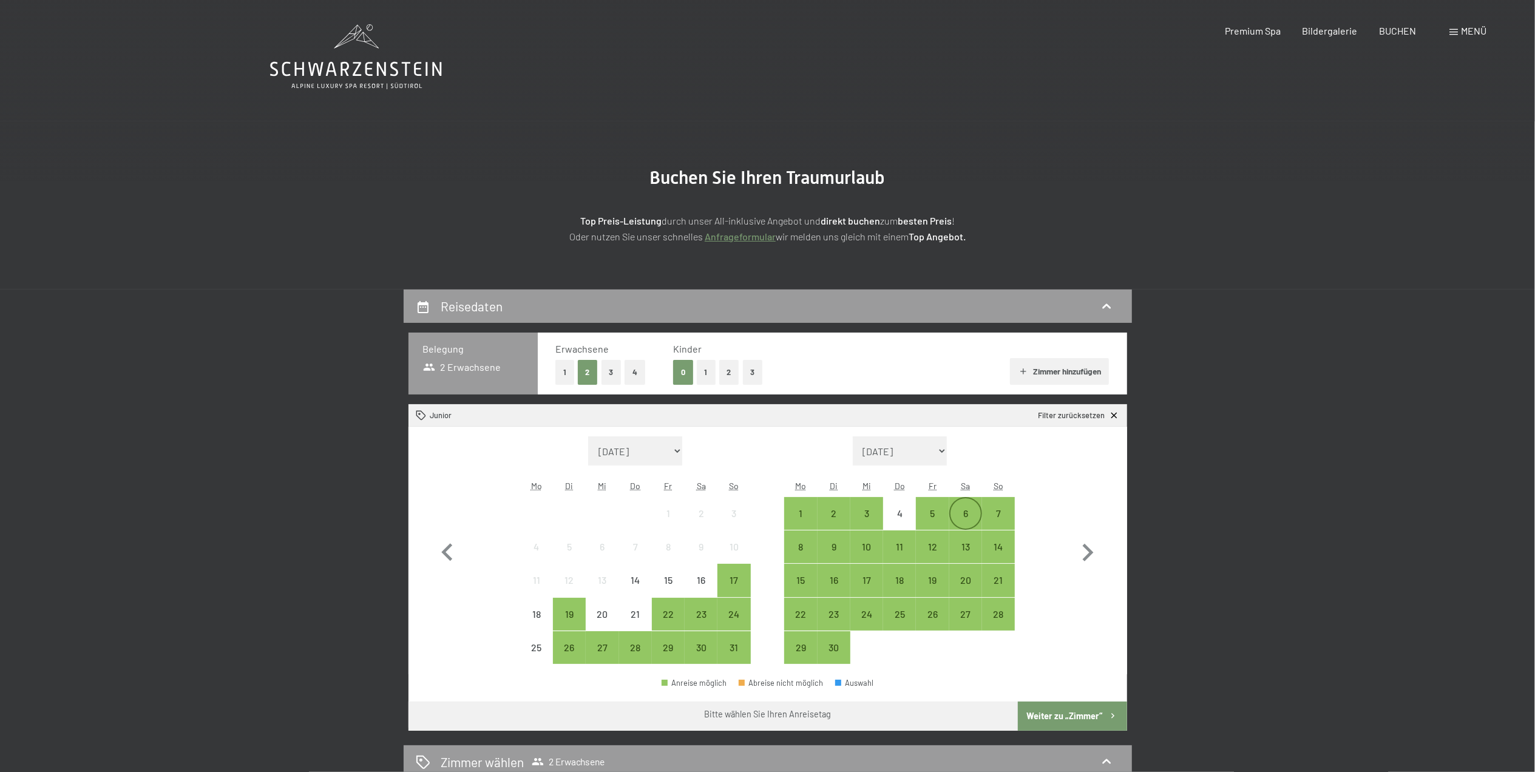
click at [966, 516] on div "6" at bounding box center [965, 524] width 30 height 30
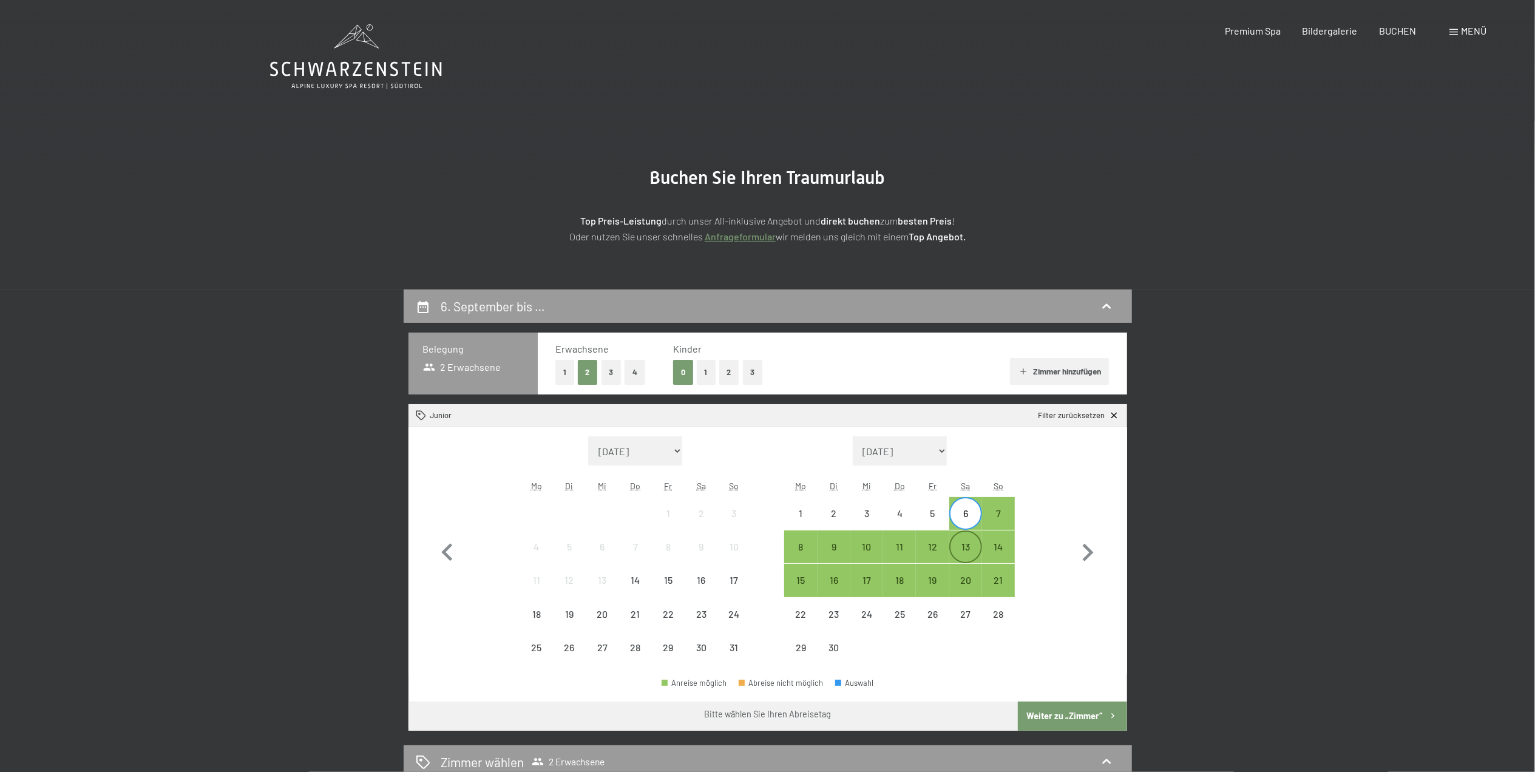
click at [965, 549] on div "13" at bounding box center [965, 557] width 30 height 30
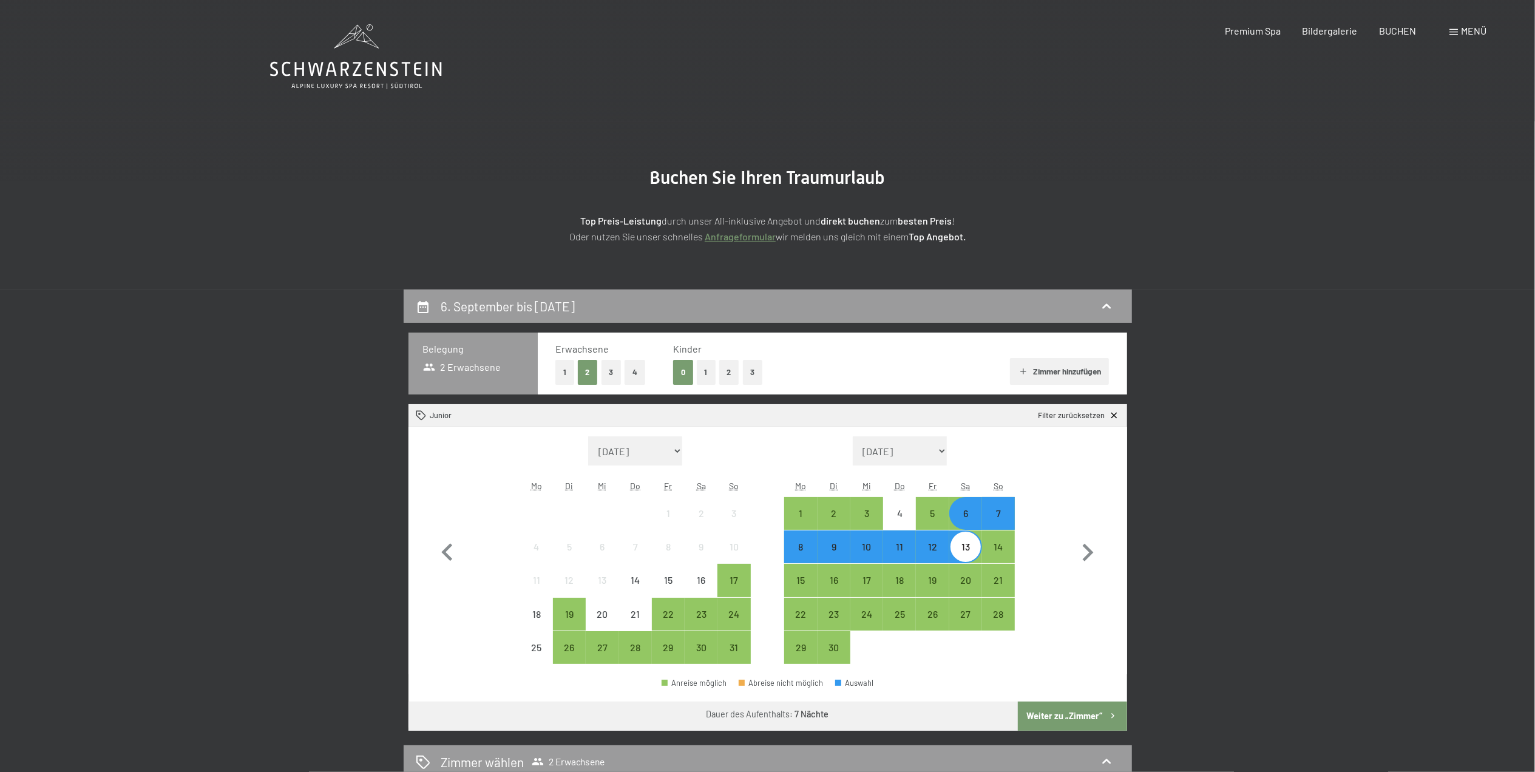
click at [965, 549] on div "13" at bounding box center [965, 557] width 30 height 30
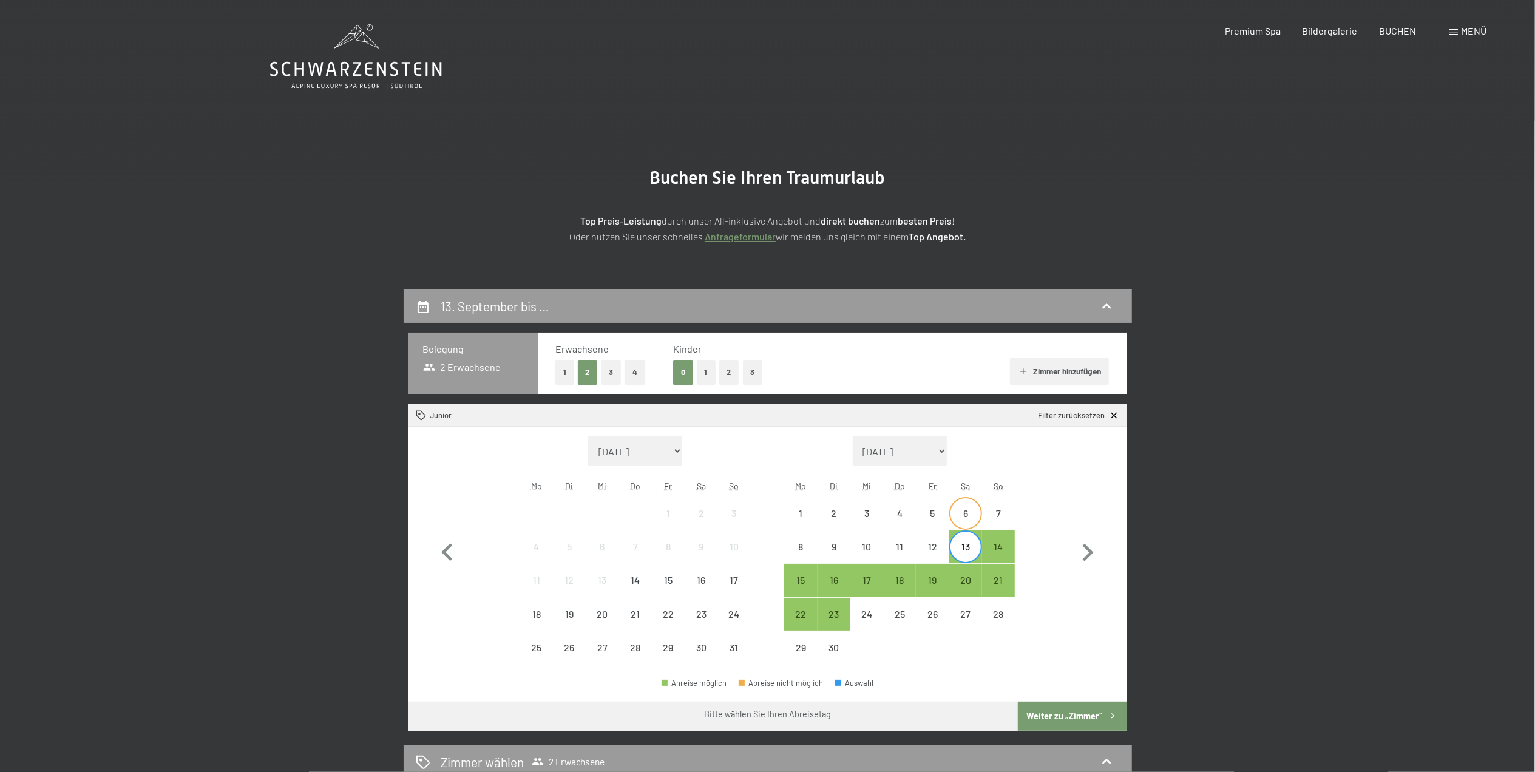
click at [967, 520] on div "6" at bounding box center [965, 524] width 30 height 30
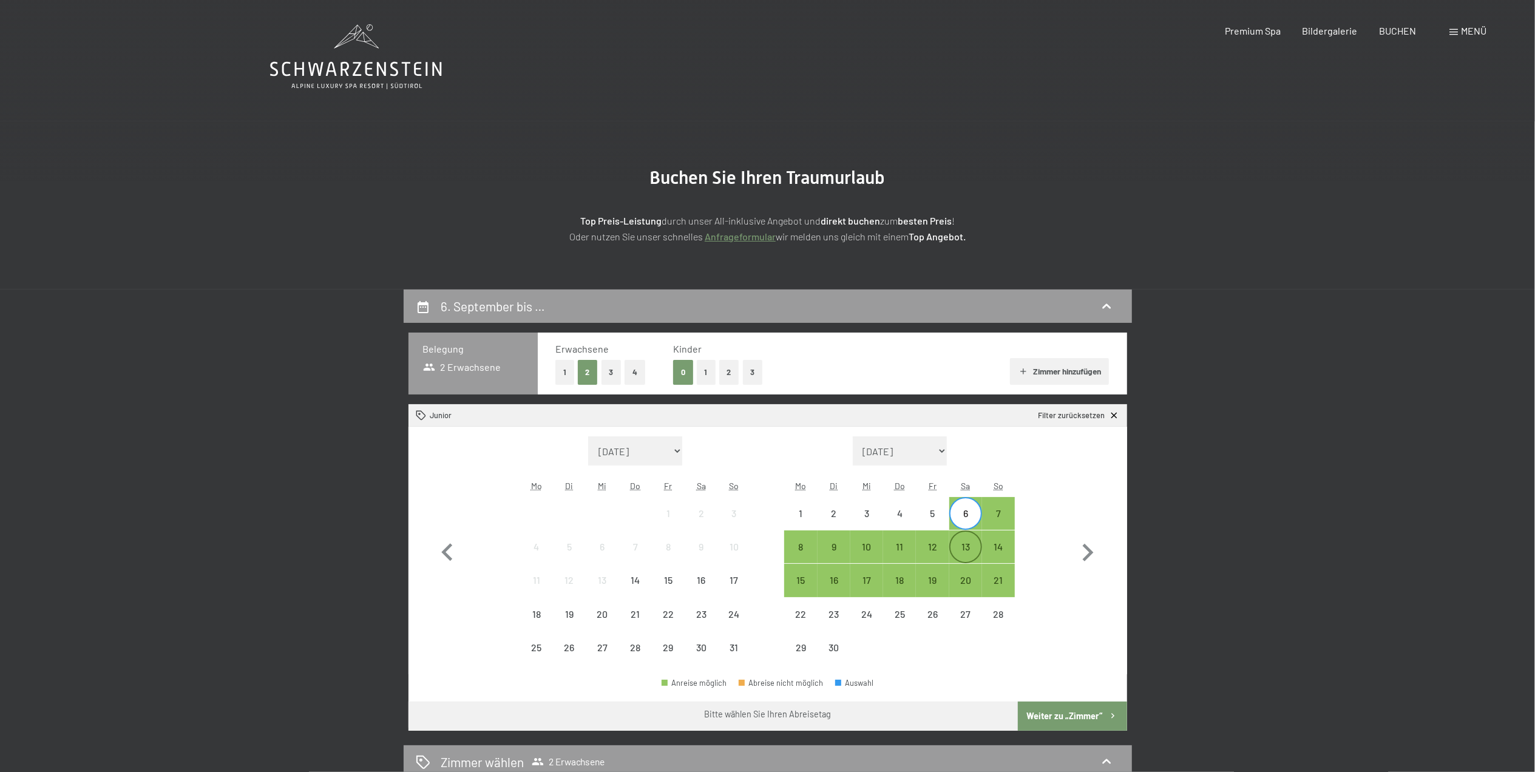
click at [969, 549] on div "13" at bounding box center [965, 557] width 30 height 30
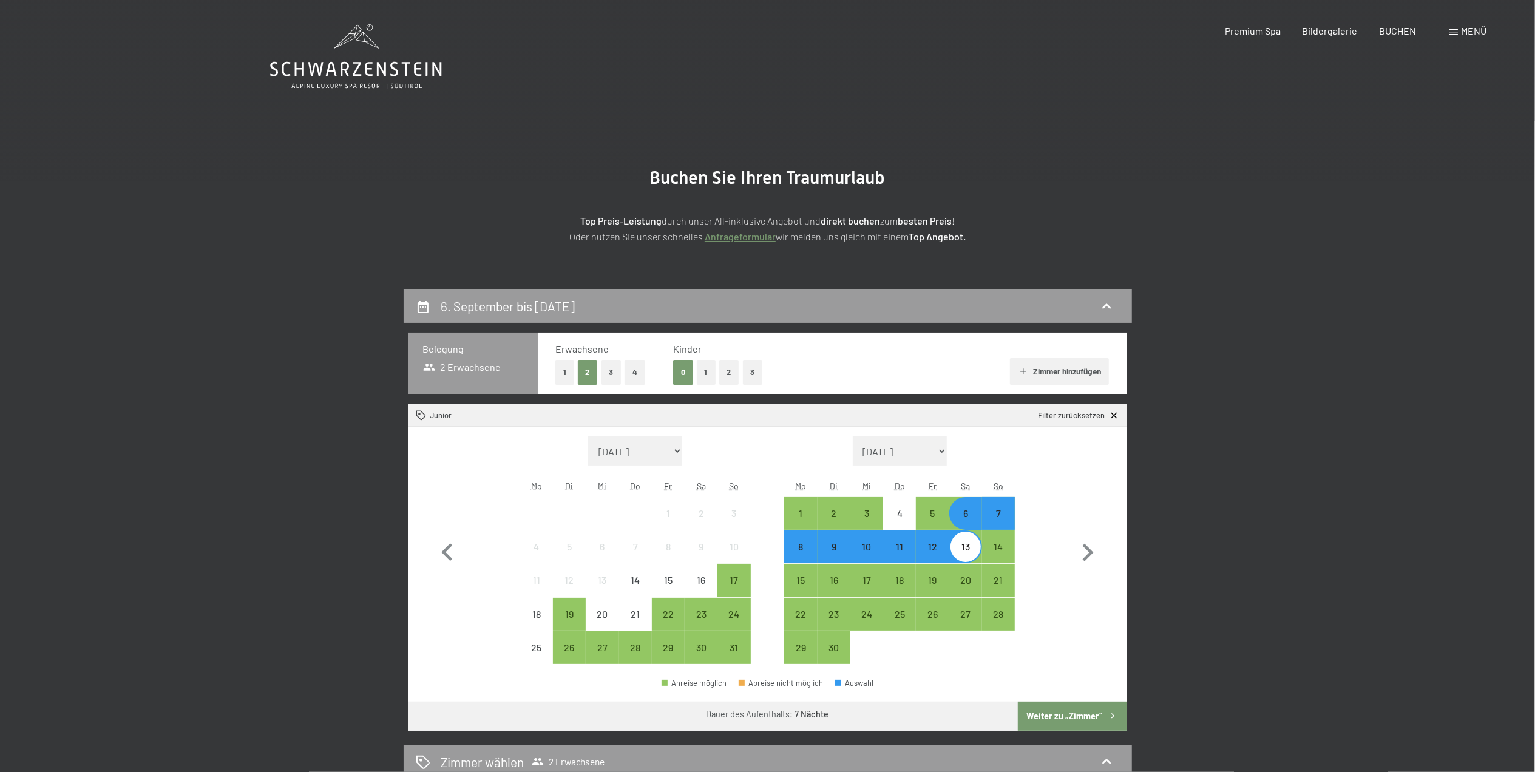
click at [1063, 720] on button "Weiter zu „Zimmer“" at bounding box center [1072, 716] width 109 height 29
